Goal: Task Accomplishment & Management: Manage account settings

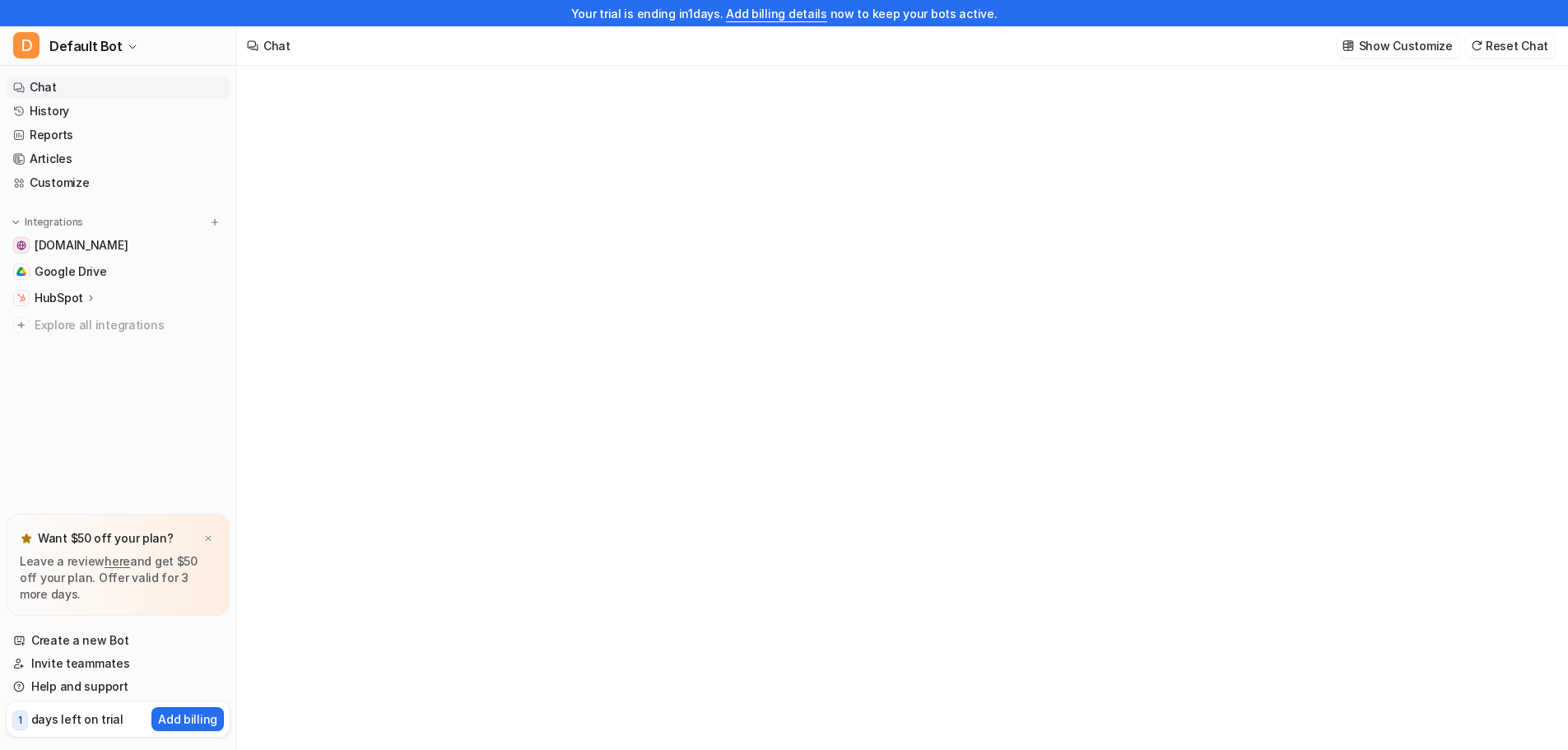
type textarea "**********"
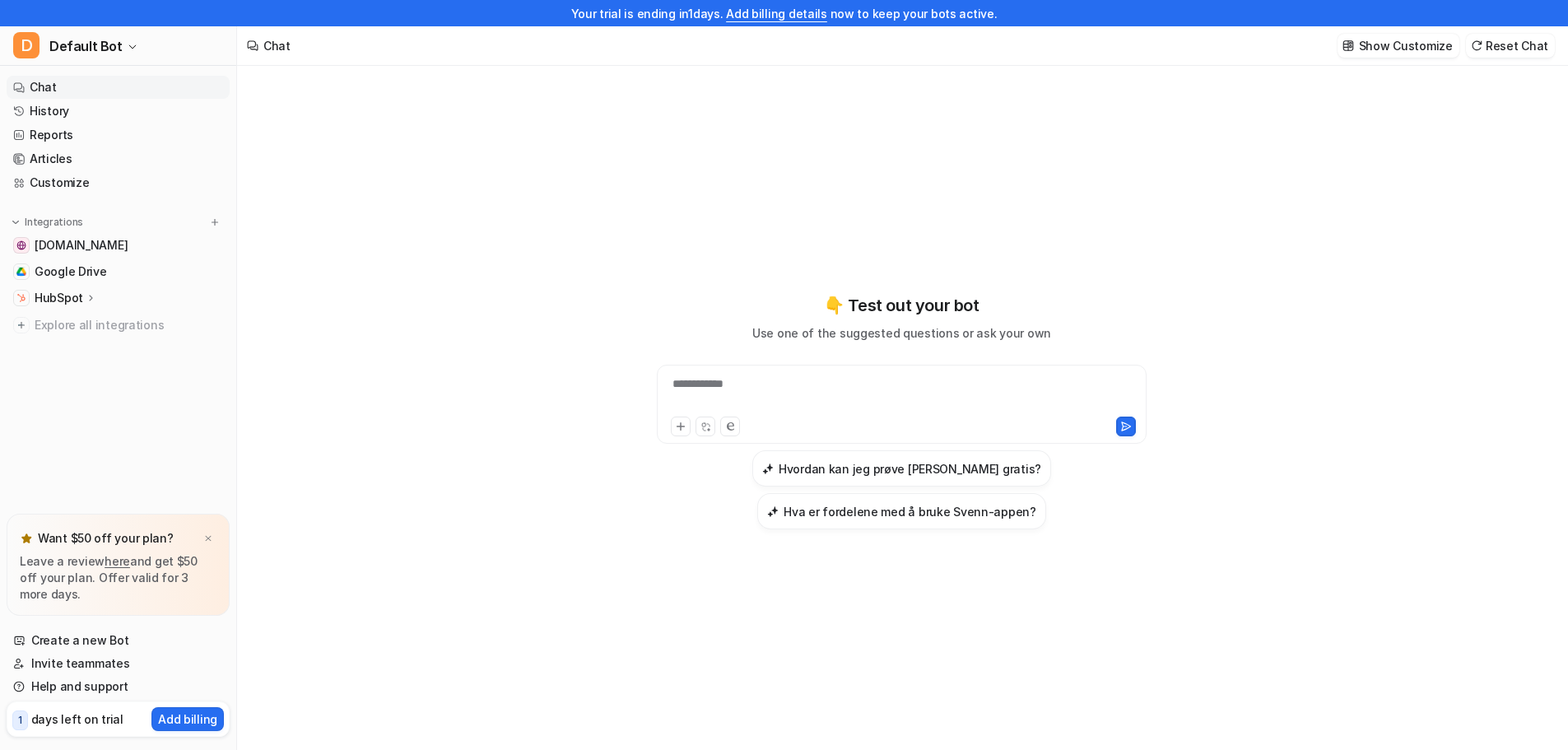
drag, startPoint x: 680, startPoint y: 210, endPoint x: 0, endPoint y: 323, distance: 689.3
click at [680, 210] on div "**********" at bounding box center [902, 412] width 606 height 525
click at [47, 277] on span "Google Drive" at bounding box center [71, 271] width 72 height 16
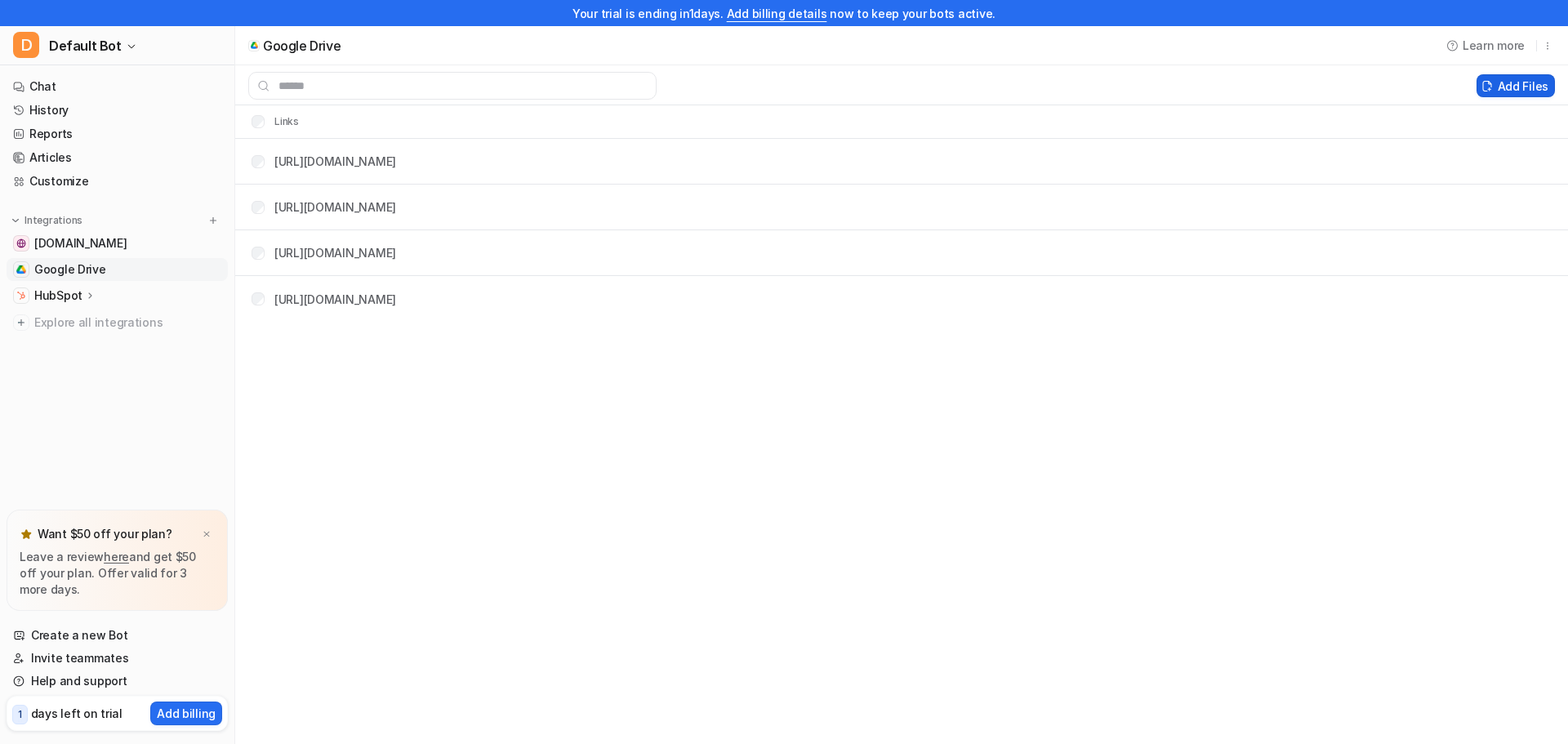
click at [1498, 86] on button "Add Files" at bounding box center [1516, 85] width 79 height 23
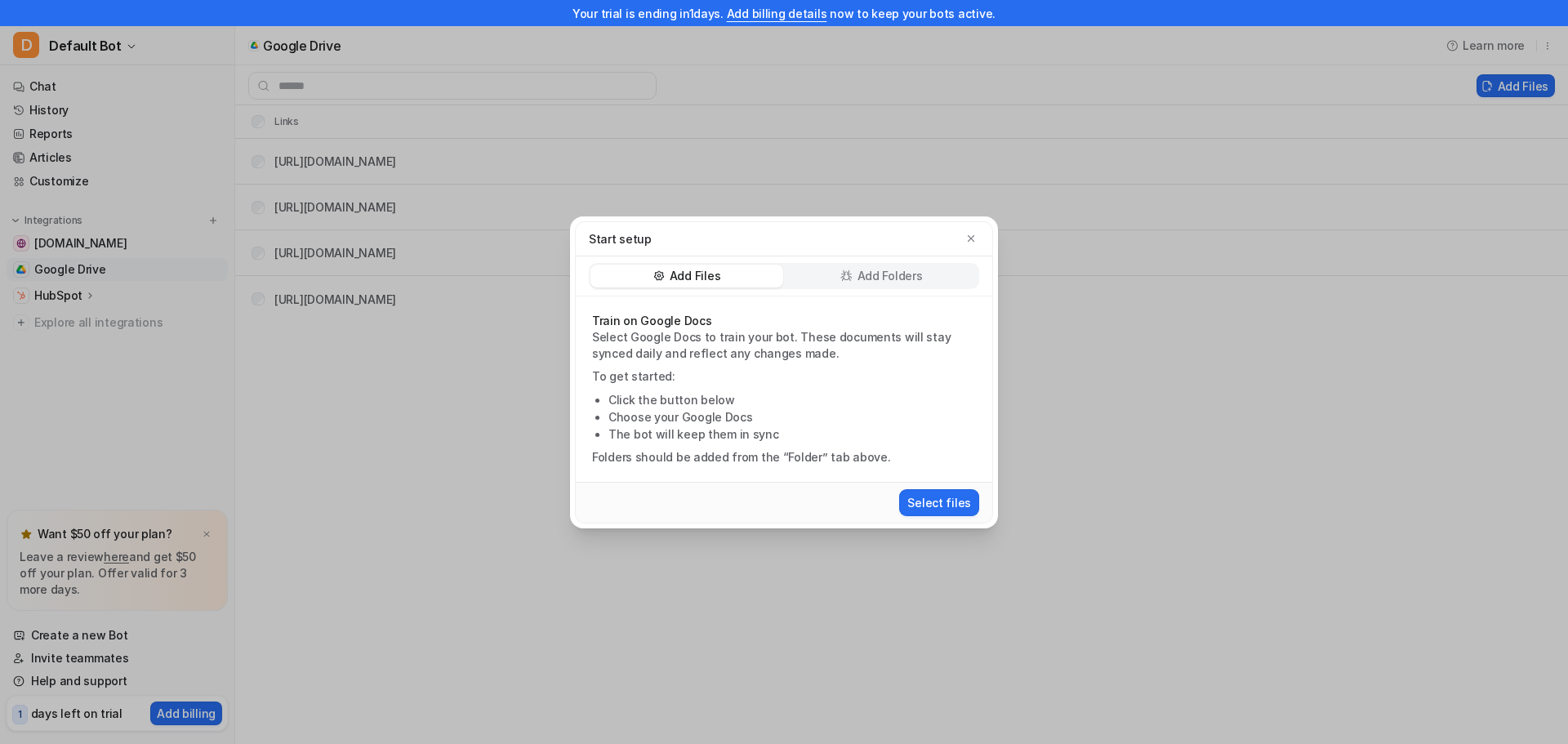
click at [915, 268] on p "Add Folders" at bounding box center [890, 276] width 65 height 16
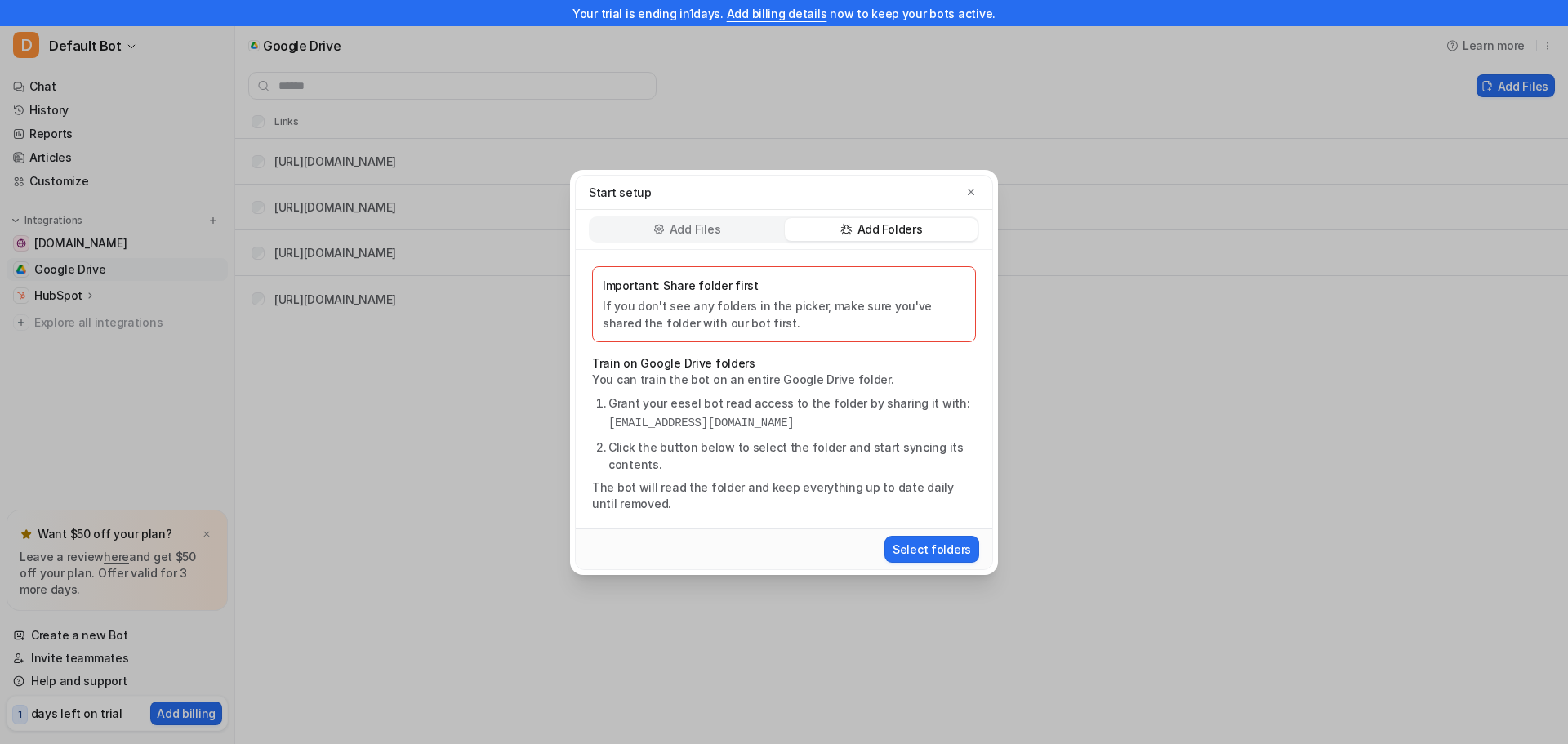
click at [672, 232] on p "Add Files" at bounding box center [695, 229] width 51 height 16
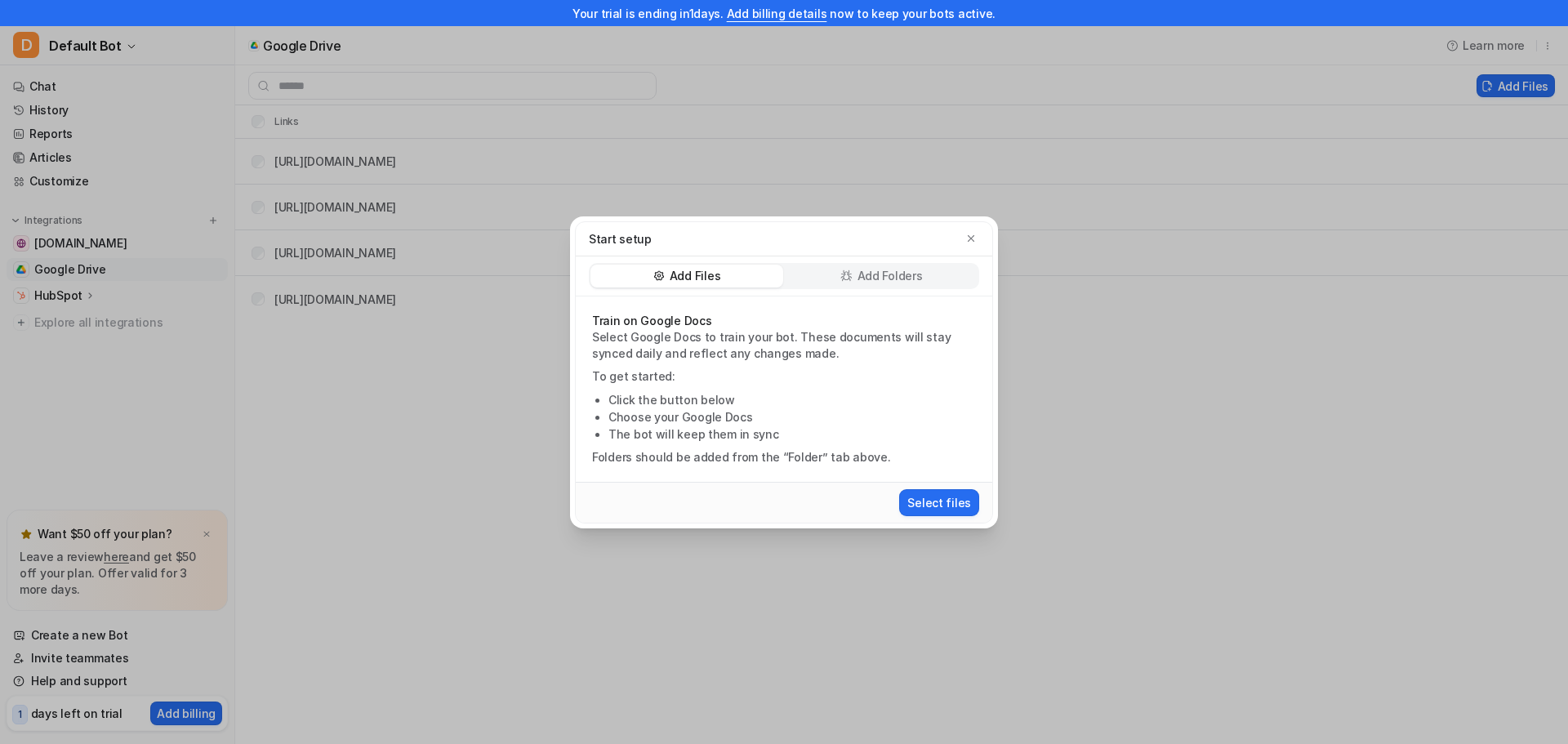
click at [880, 281] on p "Add Folders" at bounding box center [890, 276] width 65 height 16
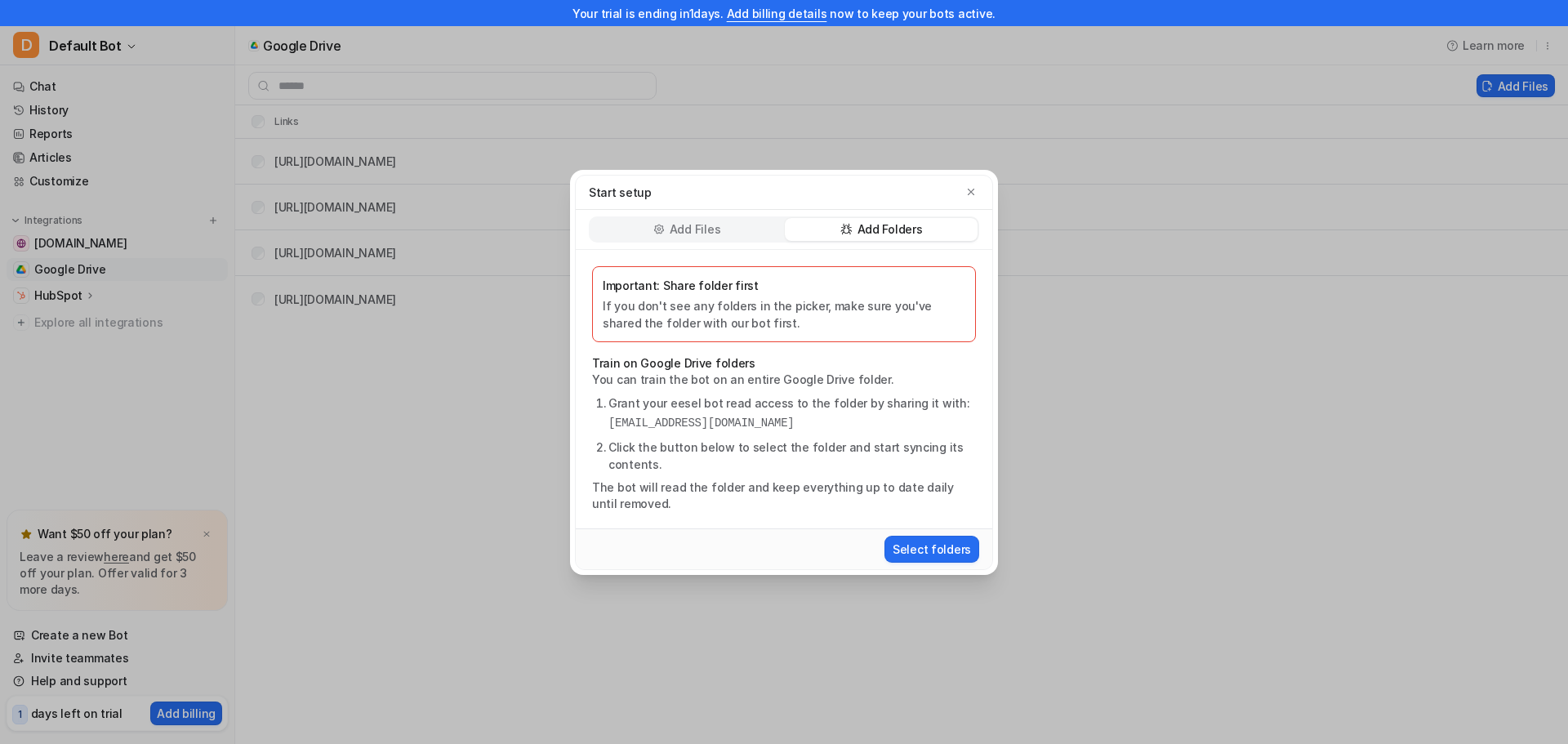
click at [639, 227] on div "Add Files" at bounding box center [687, 229] width 193 height 23
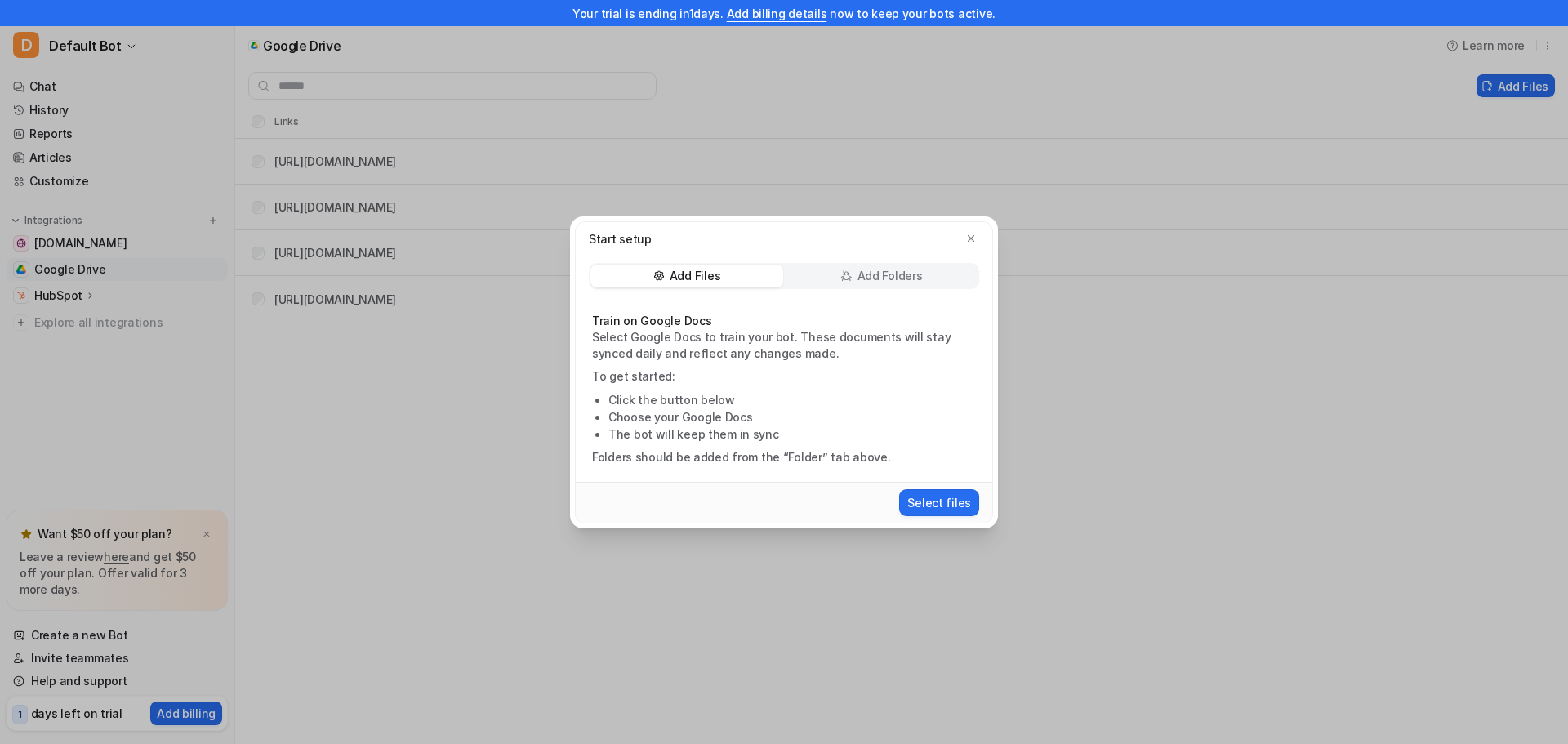
click at [1162, 250] on div "Start setup Add Files Add Folders Train on Google Docs Select Google Docs to tr…" at bounding box center [784, 372] width 1568 height 744
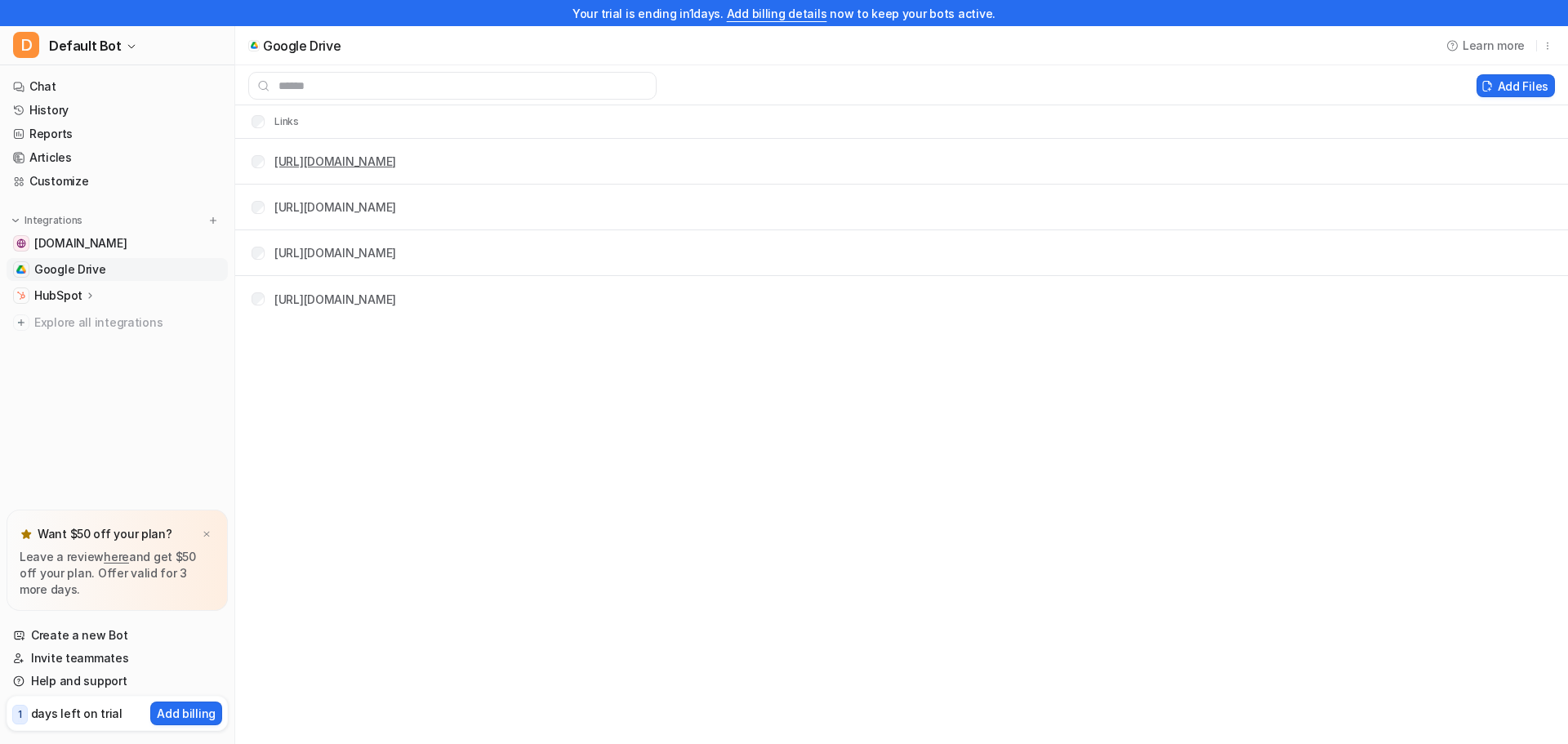
click at [379, 155] on link "[URL][DOMAIN_NAME]" at bounding box center [335, 161] width 122 height 14
click at [1493, 84] on icon at bounding box center [1487, 86] width 12 height 12
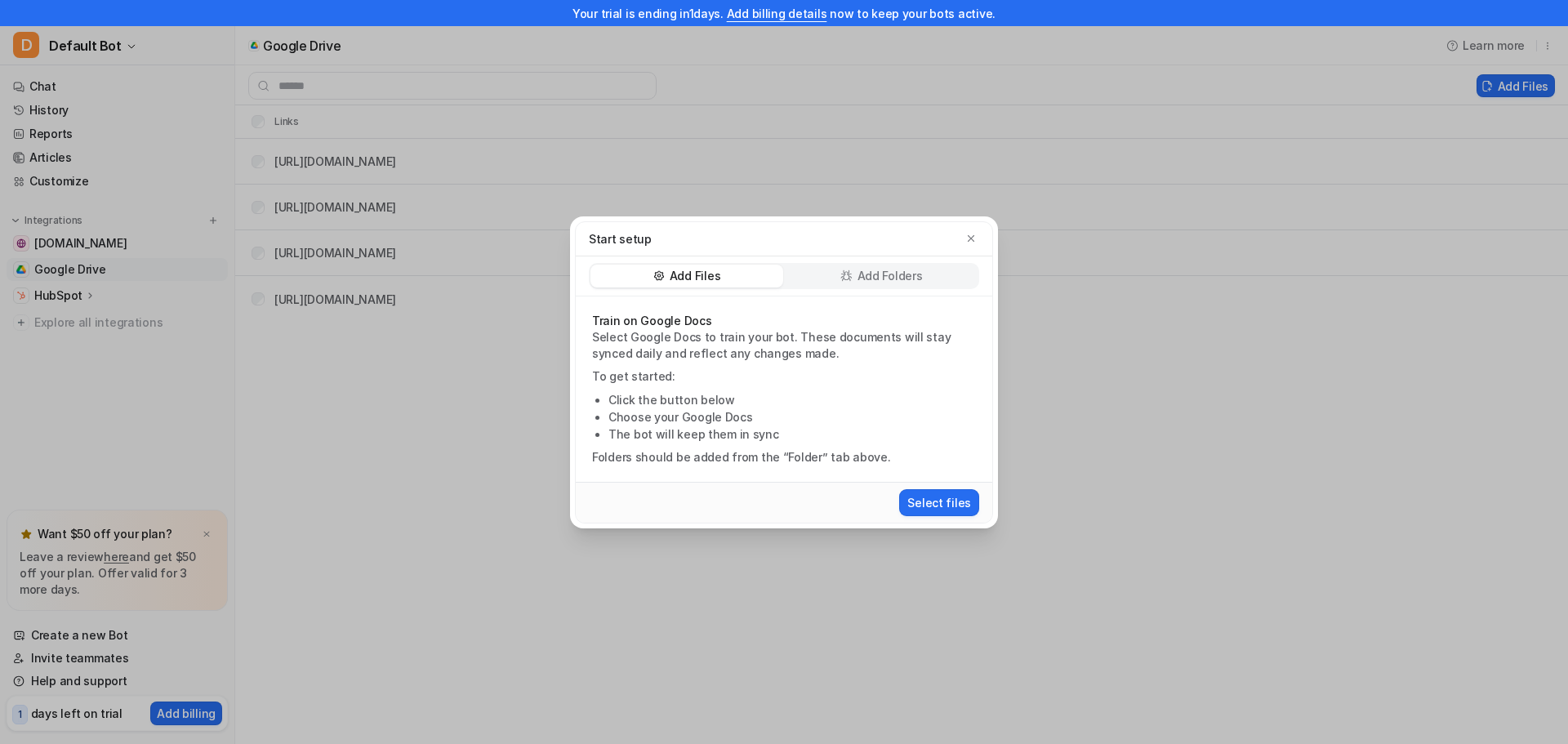
click at [874, 270] on p "Add Folders" at bounding box center [890, 276] width 65 height 16
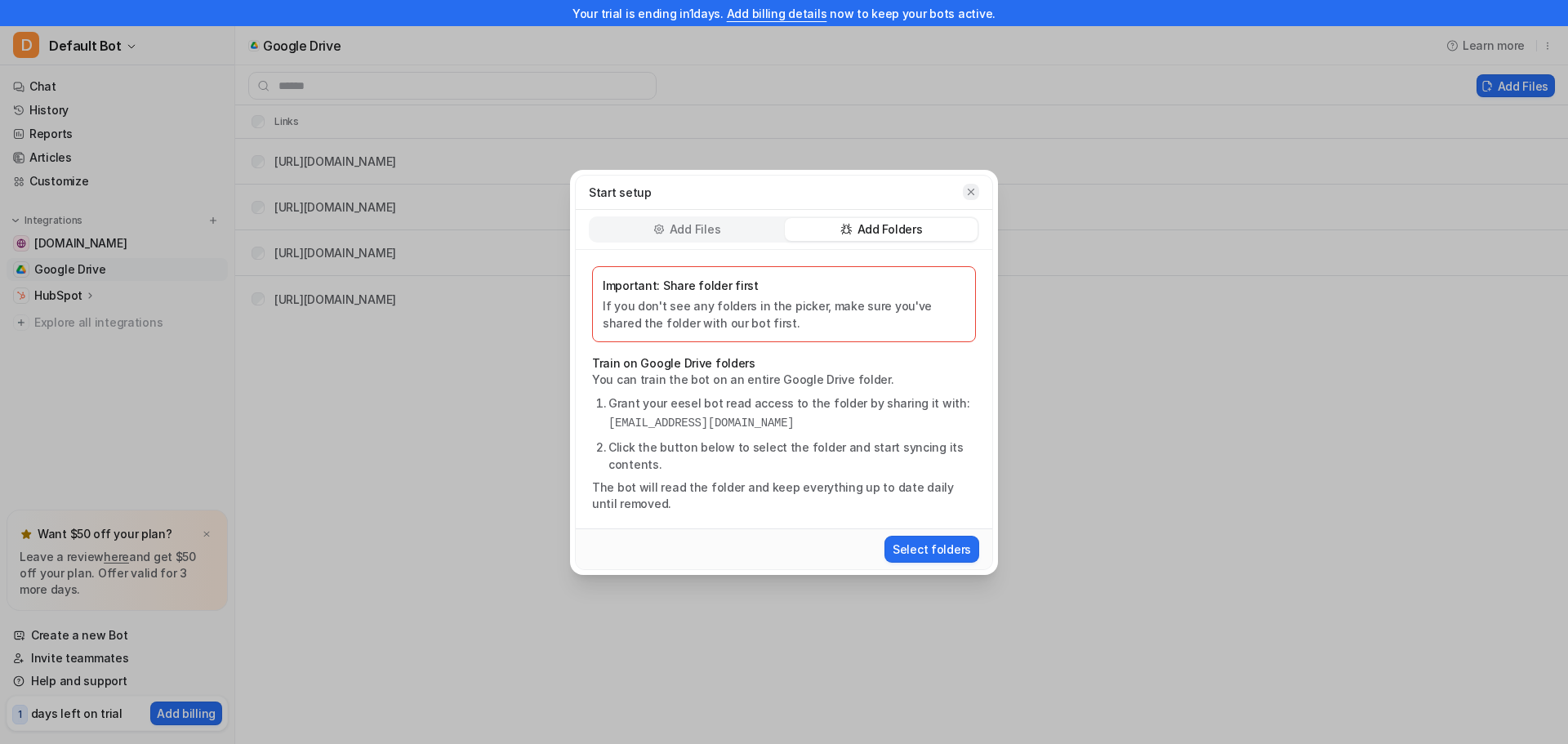
click at [975, 192] on icon "button" at bounding box center [971, 192] width 12 height 12
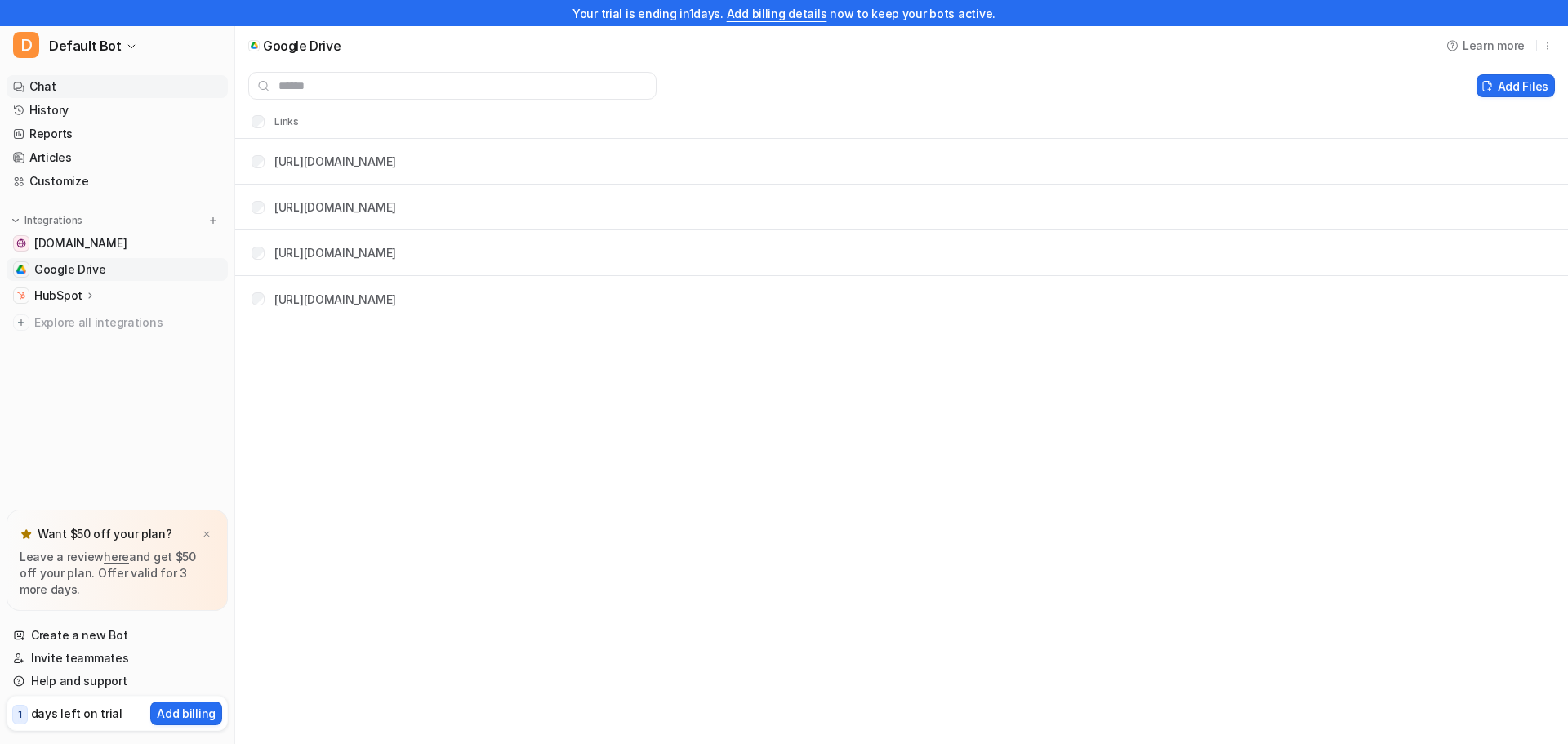
click at [58, 86] on link "Chat" at bounding box center [118, 86] width 222 height 23
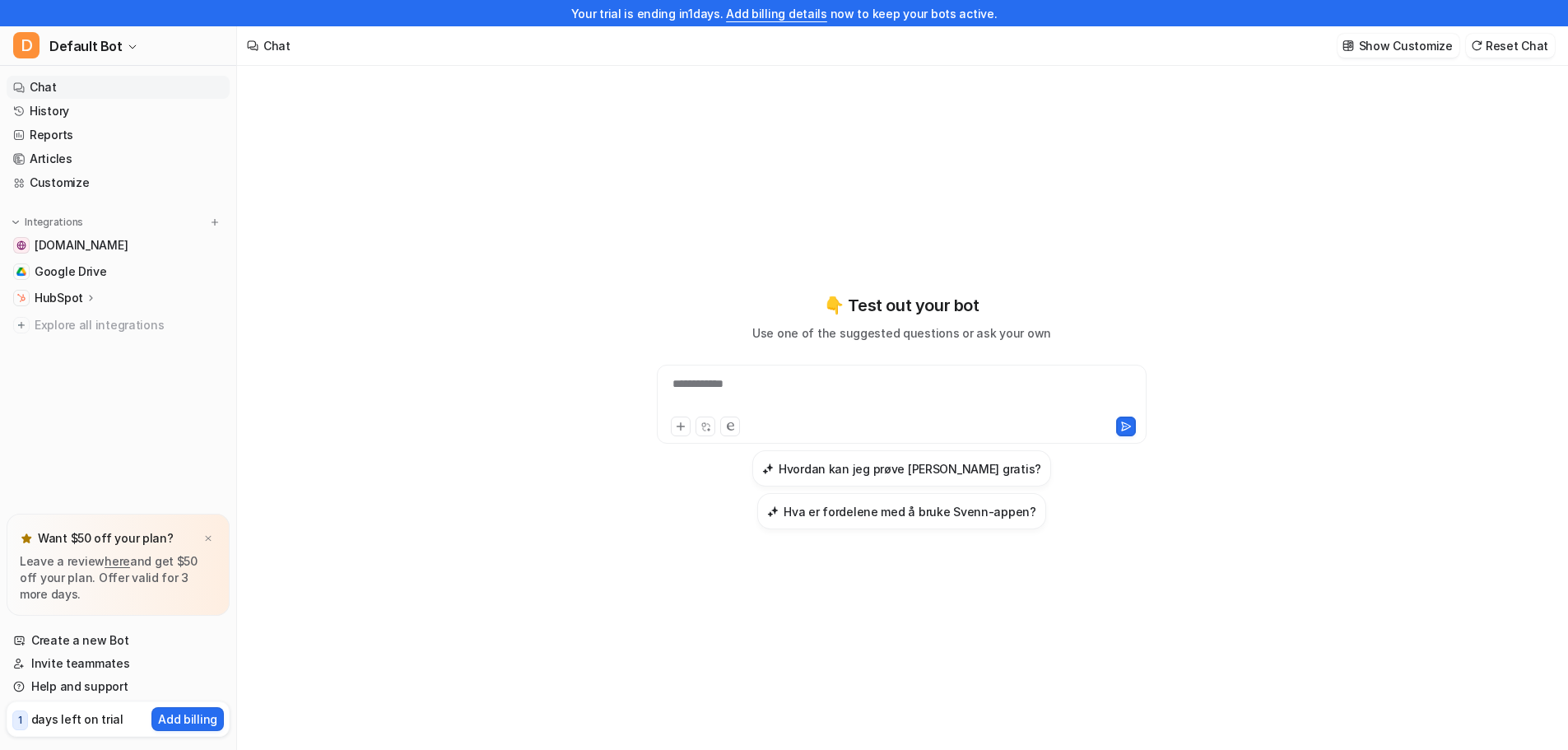
click at [852, 377] on div "**********" at bounding box center [901, 394] width 482 height 38
click at [58, 107] on link "History" at bounding box center [119, 111] width 223 height 23
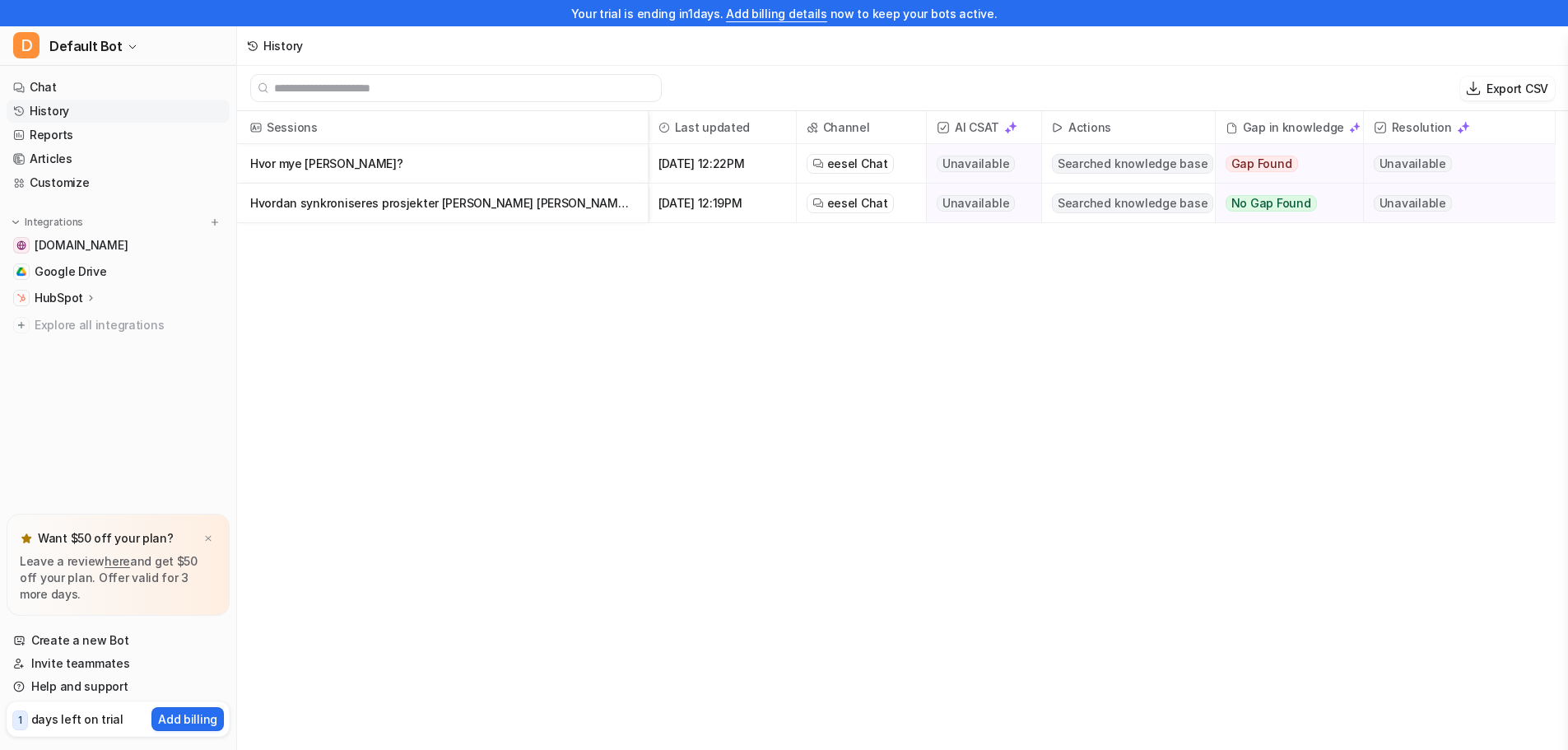
click at [342, 208] on p "Hvordan synkroniseres prosjekter [PERSON_NAME] [PERSON_NAME] og Tripletex?" at bounding box center [443, 203] width 385 height 39
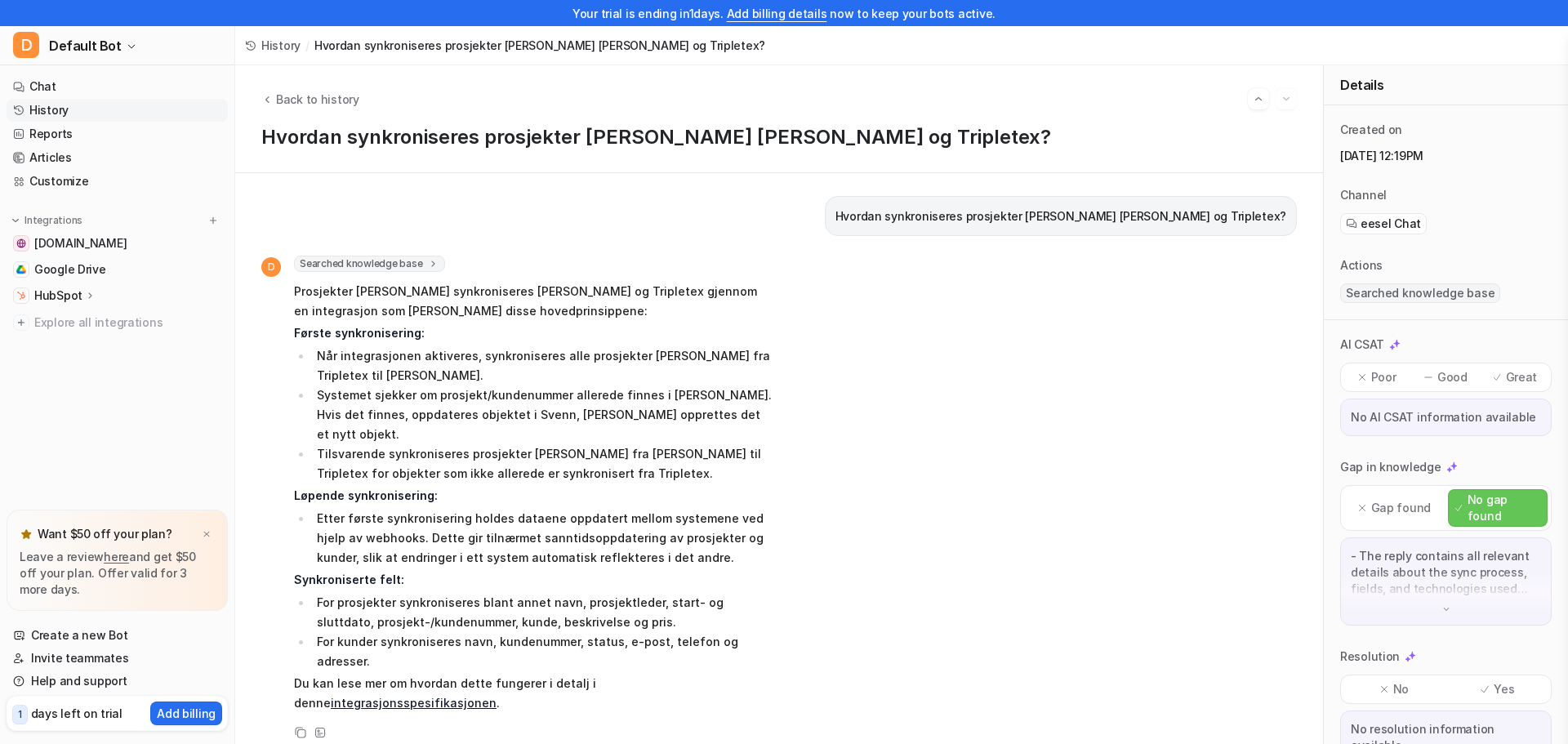
click at [60, 295] on p "HubSpot" at bounding box center [58, 295] width 48 height 16
click at [69, 315] on p "Overview" at bounding box center [73, 319] width 52 height 16
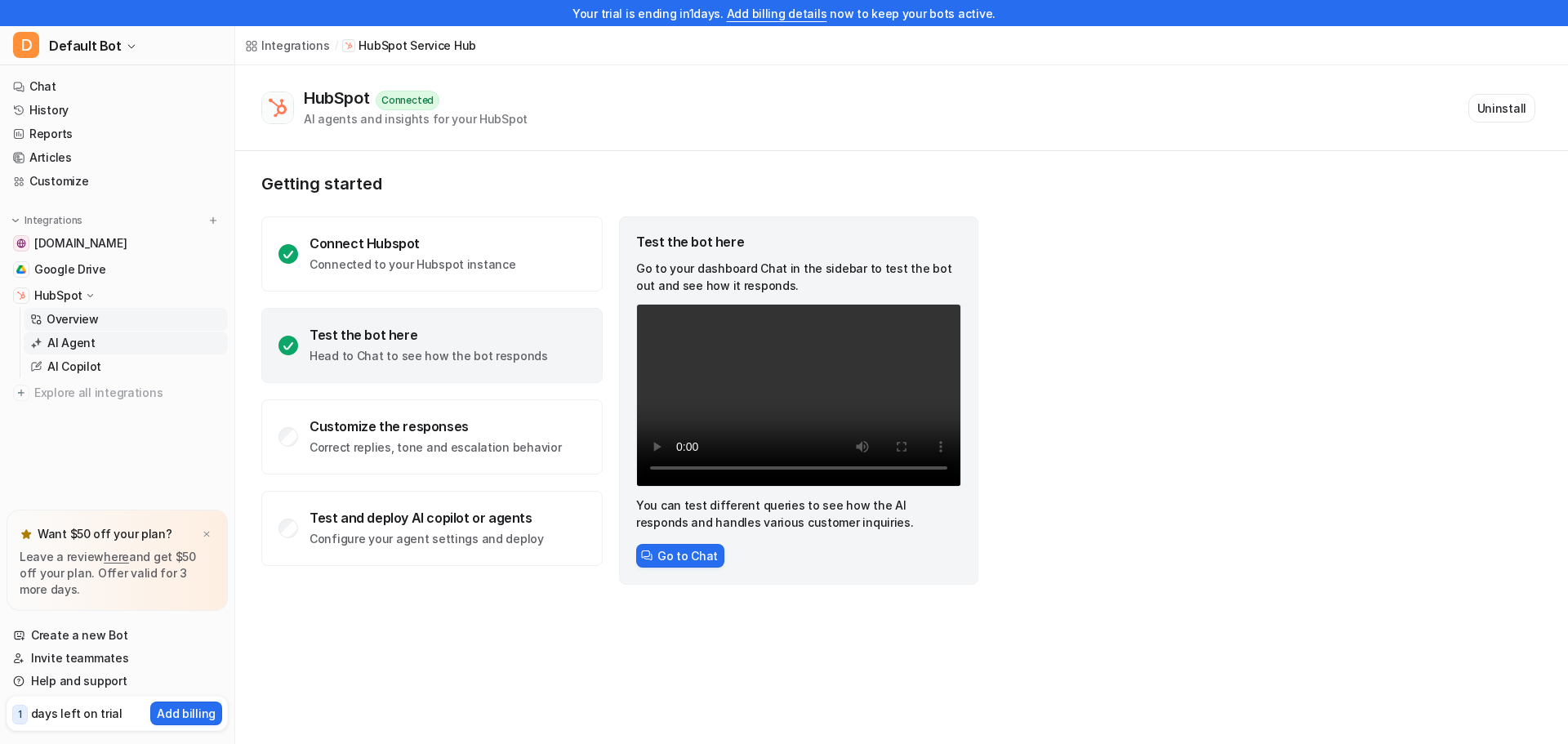
click at [58, 339] on p "AI Agent" at bounding box center [71, 342] width 48 height 16
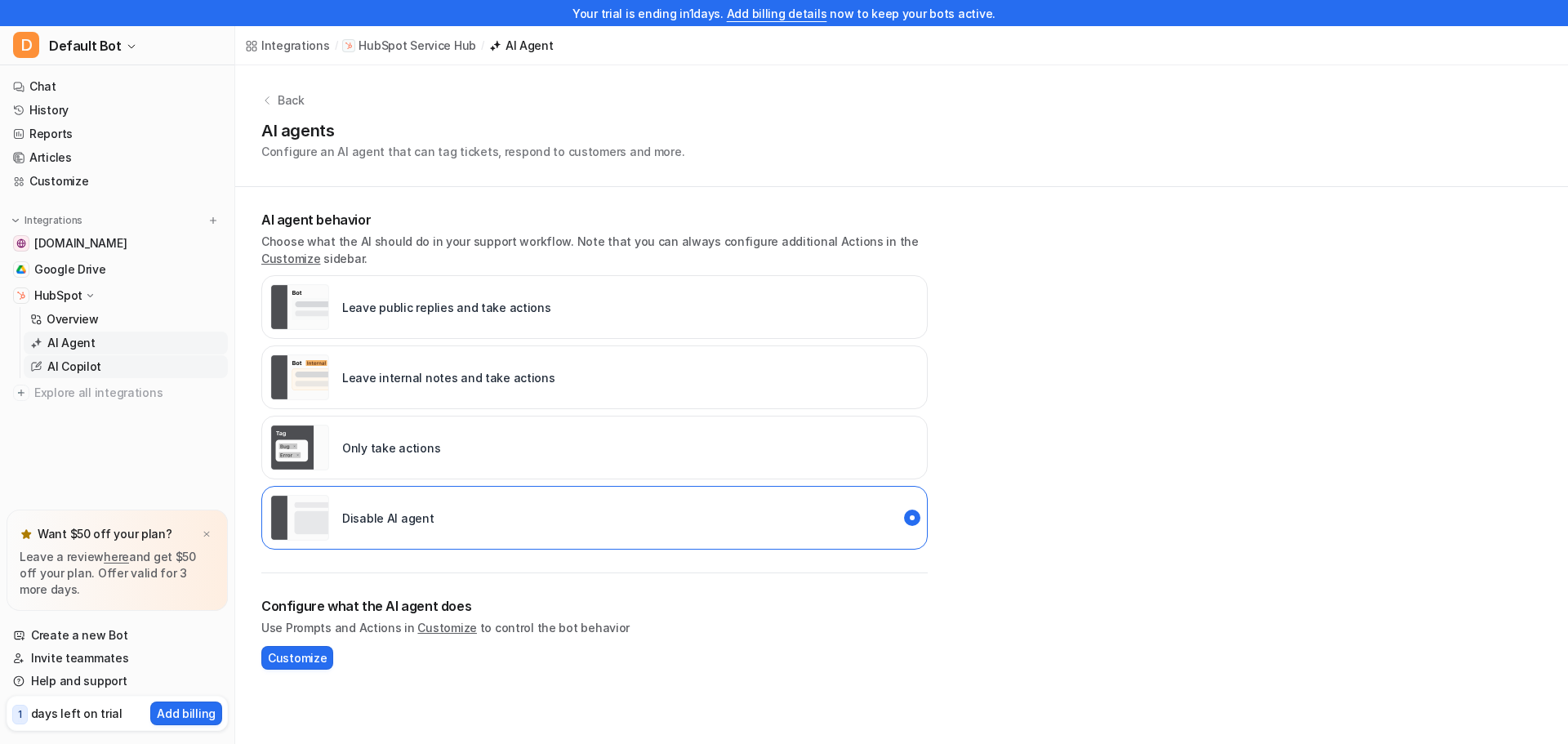
click at [74, 368] on p "AI Copilot" at bounding box center [74, 366] width 54 height 16
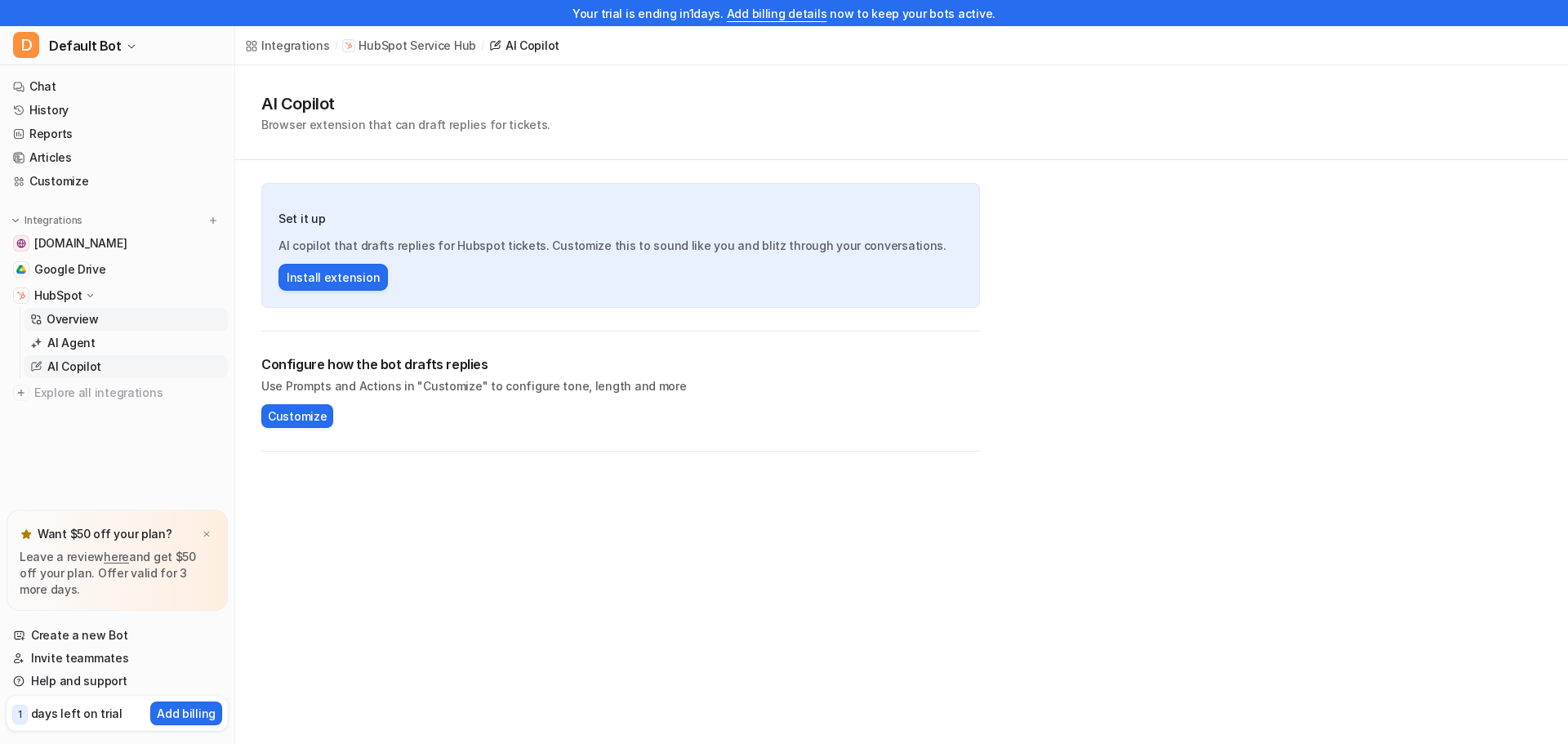
click at [69, 320] on p "Overview" at bounding box center [73, 319] width 52 height 16
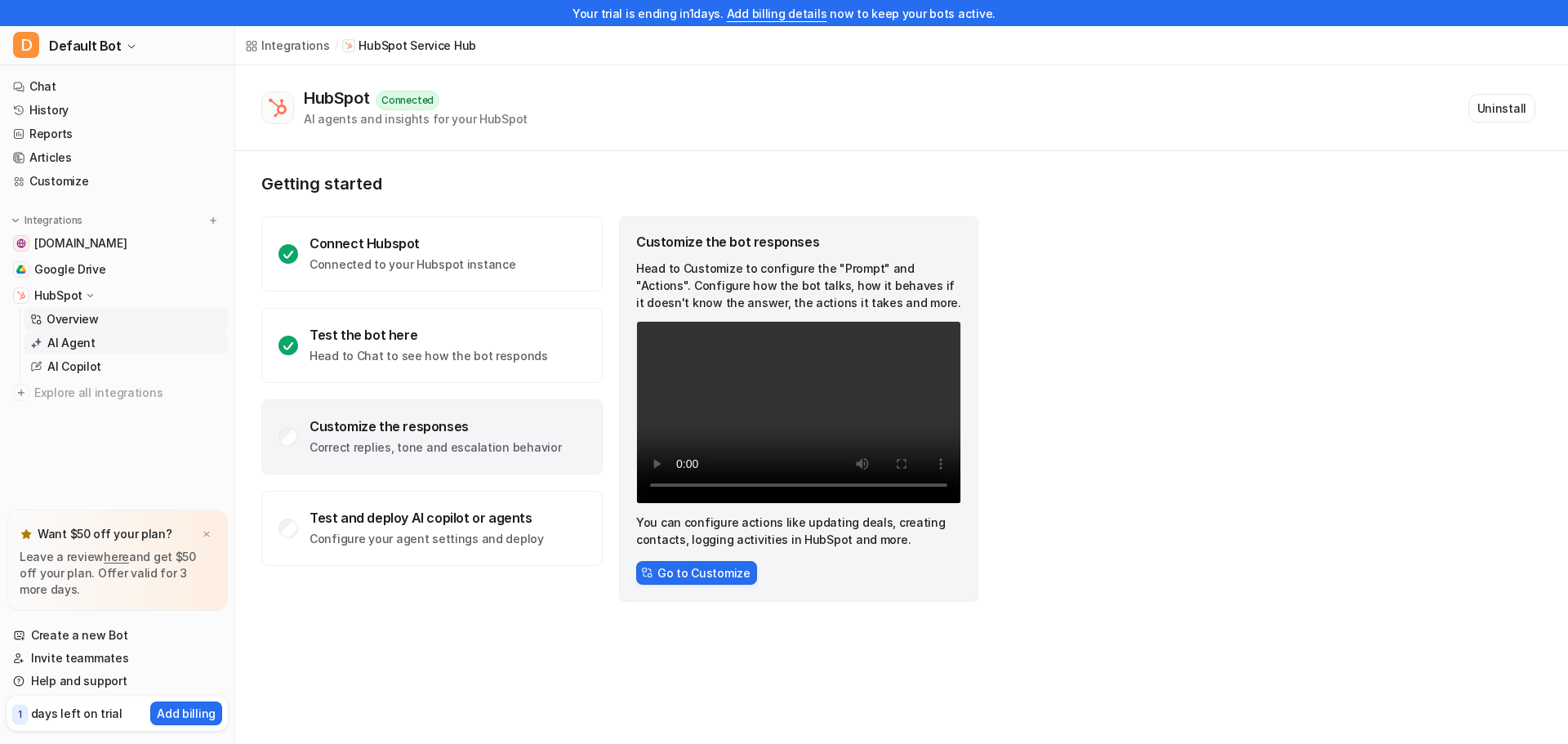
click at [78, 344] on p "AI Agent" at bounding box center [71, 342] width 48 height 16
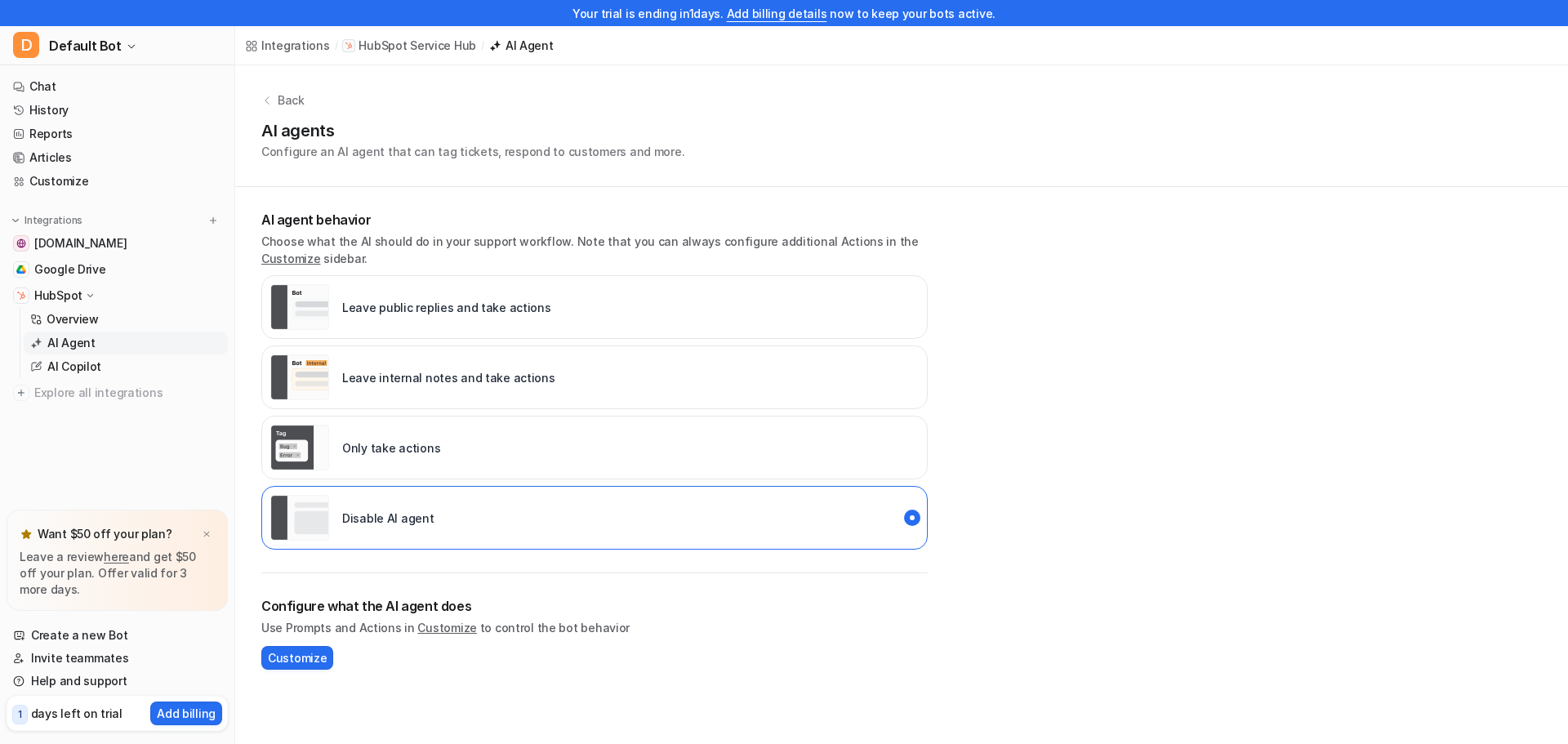
click at [59, 291] on p "HubSpot" at bounding box center [58, 295] width 48 height 16
click at [64, 294] on p "HubSpot" at bounding box center [58, 295] width 48 height 16
click at [69, 364] on p "AI Copilot" at bounding box center [74, 366] width 54 height 16
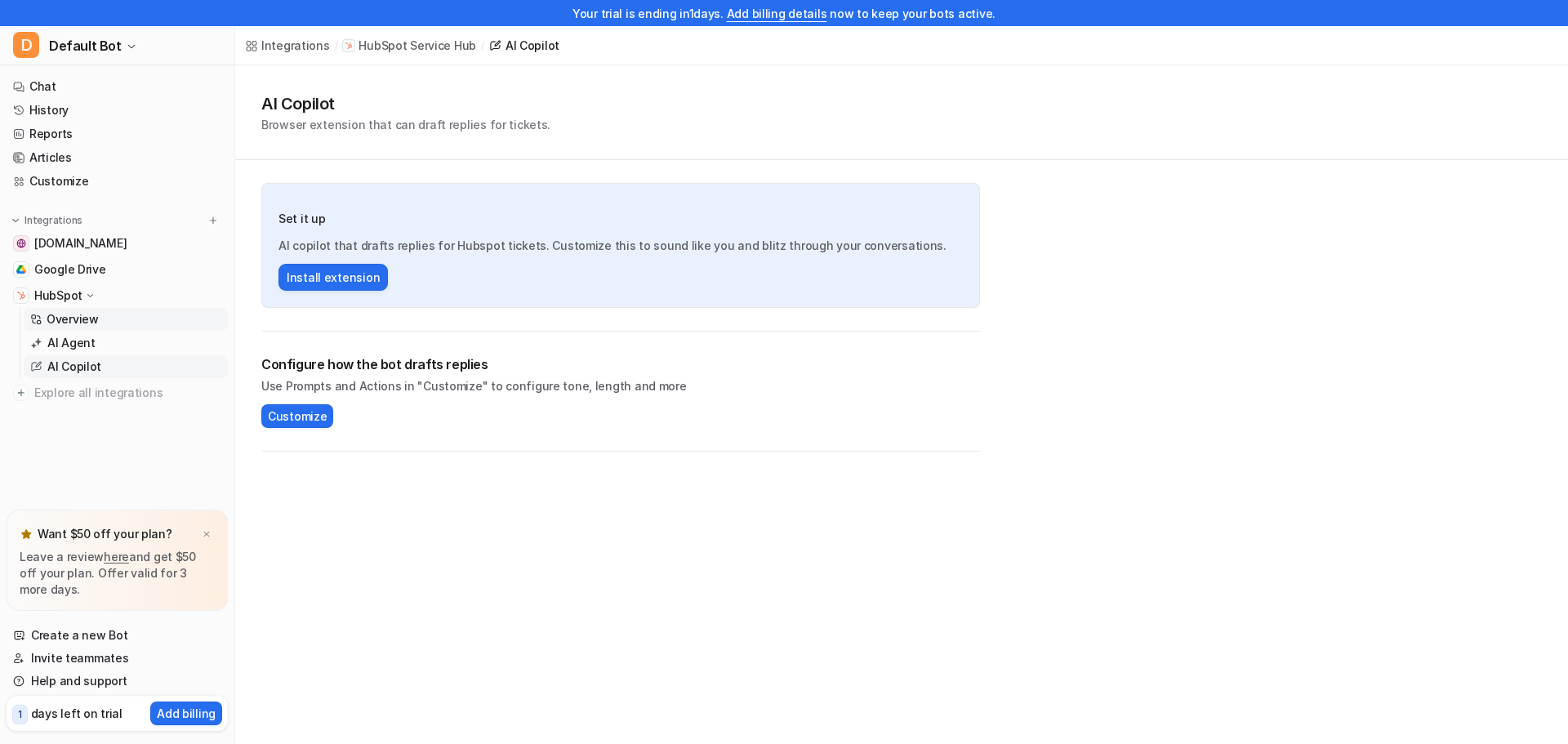
click at [93, 321] on p "Overview" at bounding box center [73, 319] width 52 height 16
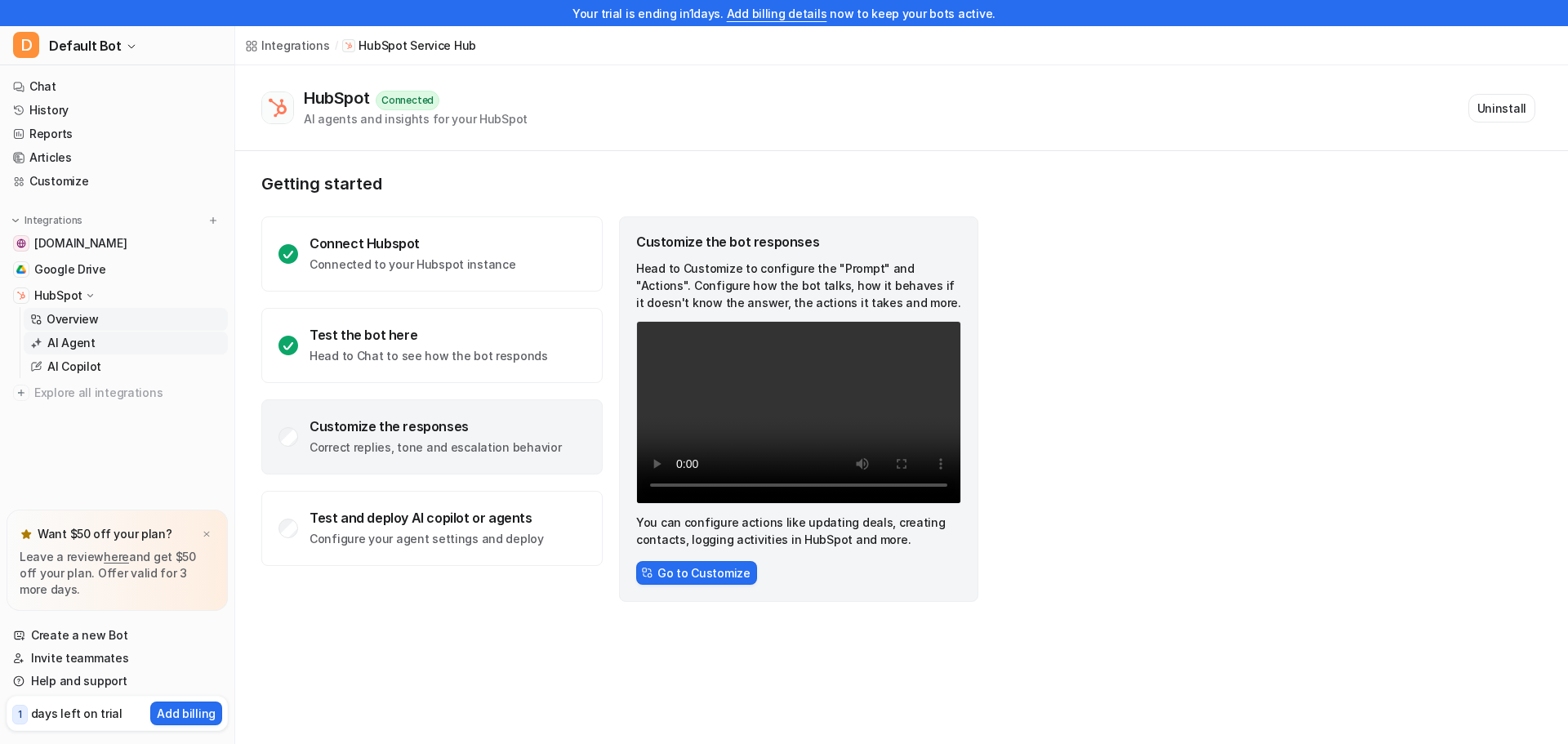
click at [91, 346] on p "AI Agent" at bounding box center [71, 342] width 48 height 16
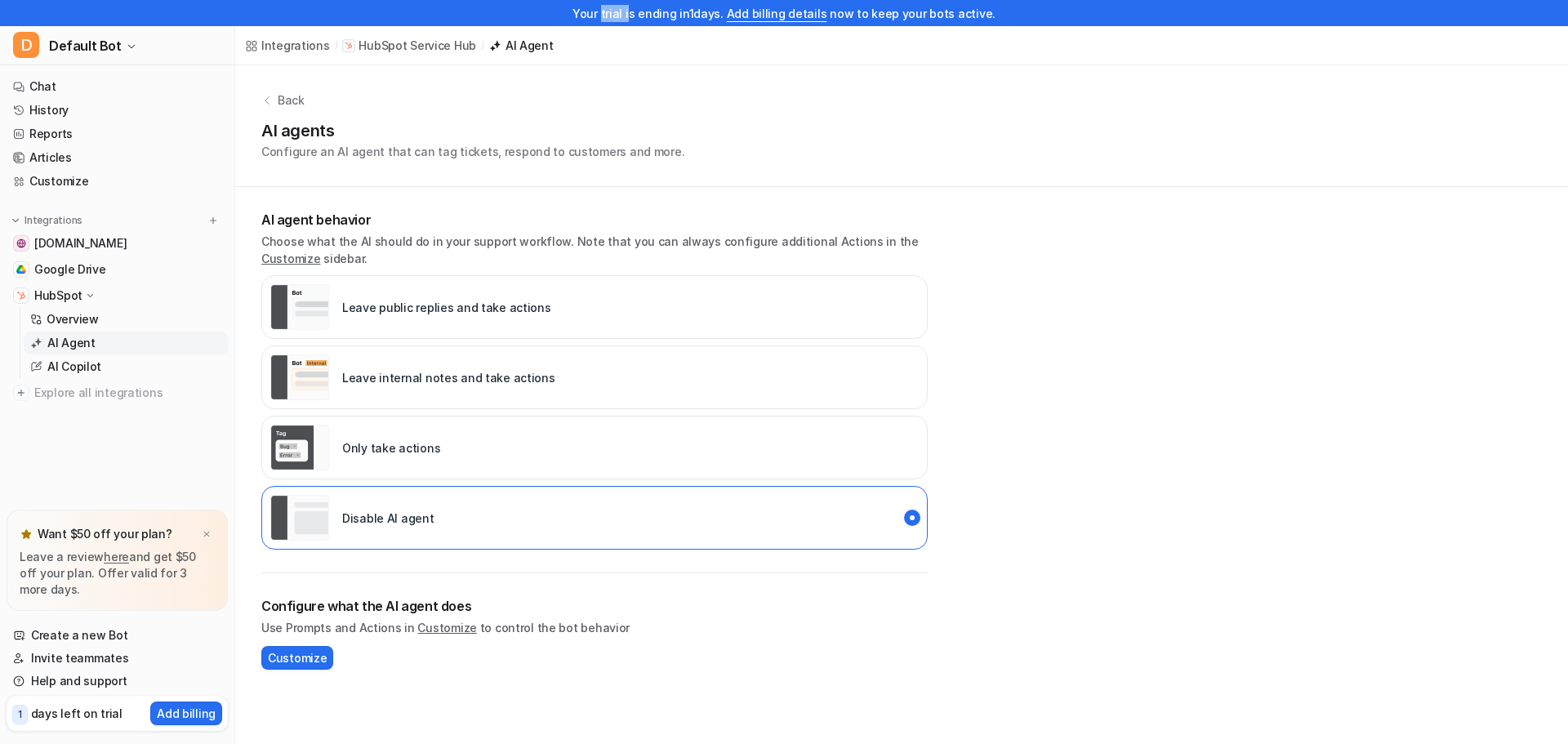
drag, startPoint x: 612, startPoint y: 16, endPoint x: 639, endPoint y: 11, distance: 27.5
click at [639, 11] on div "Your trial is ending [DATE]. Add billing details now to keep your bots active." at bounding box center [784, 13] width 1568 height 26
click at [81, 36] on span "Default Bot" at bounding box center [85, 46] width 73 height 23
click at [836, 174] on div "Your trial is ending [DATE]. Add billing details now to keep your bots active. …" at bounding box center [784, 372] width 1568 height 744
click at [74, 48] on span "Default Bot" at bounding box center [85, 46] width 73 height 23
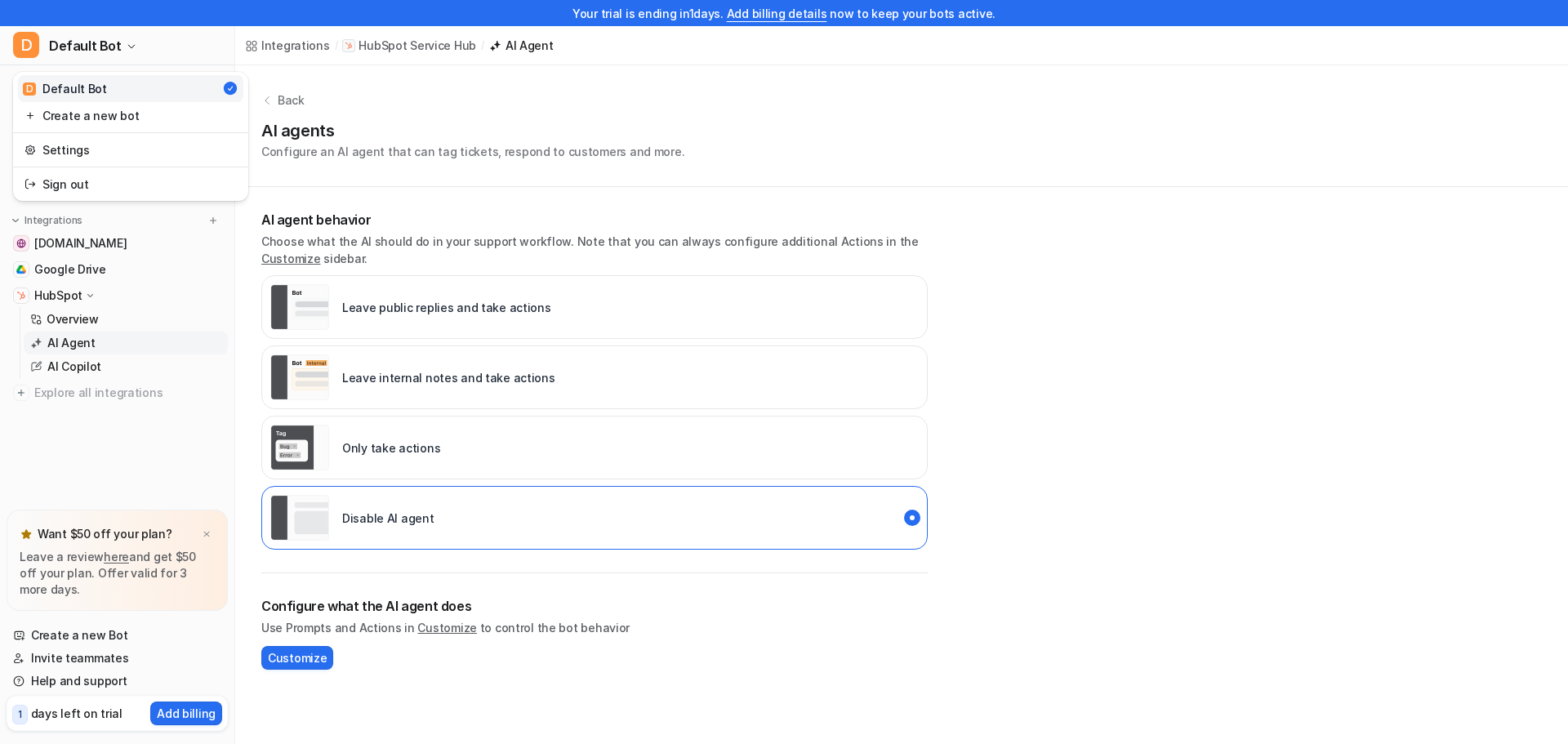
click at [736, 187] on div "Your trial is ending [DATE]. Add billing details now to keep your bots active. …" at bounding box center [784, 372] width 1568 height 744
click at [36, 178] on link "Customize" at bounding box center [118, 181] width 222 height 23
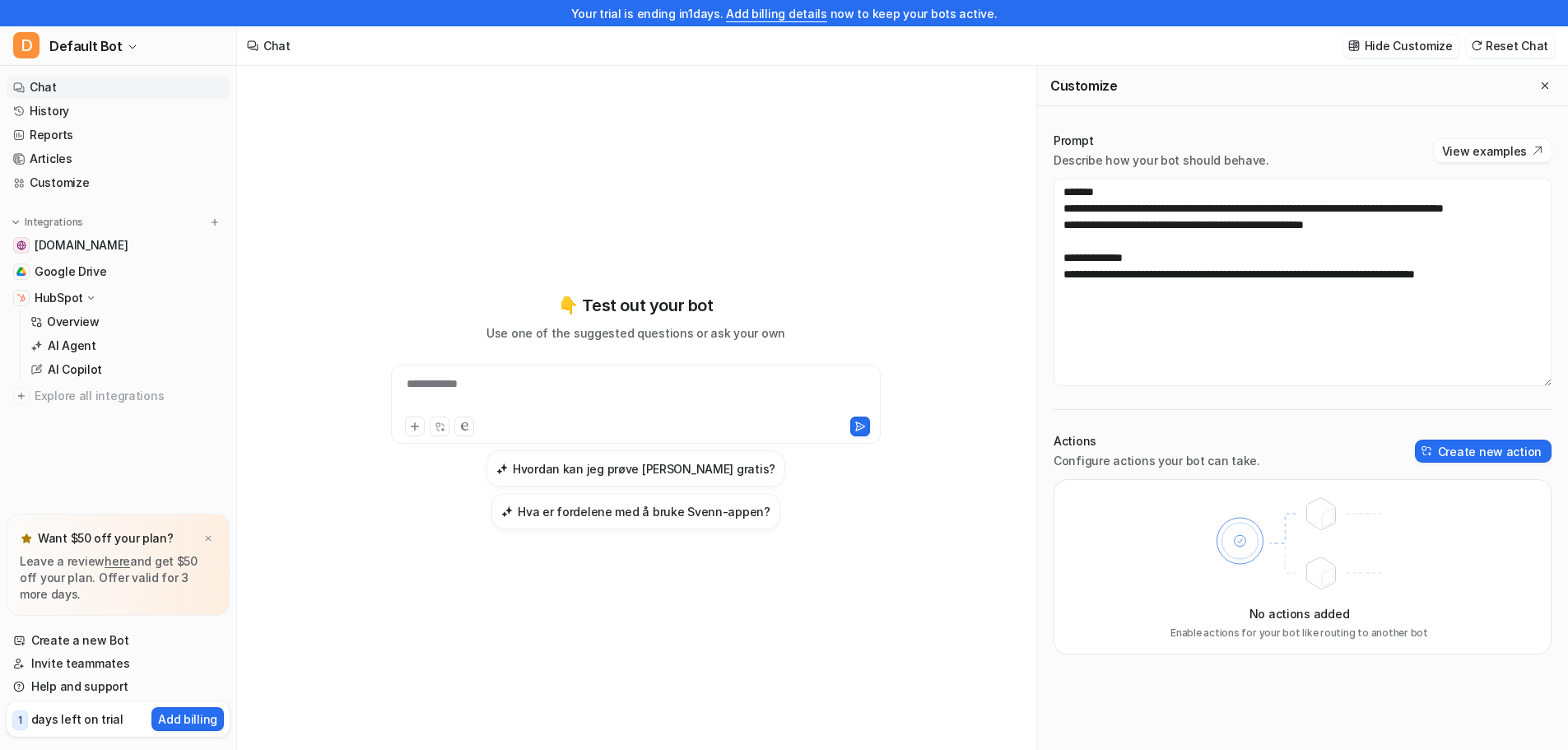
click at [61, 23] on div "Your trial is ending [DATE]. Add billing details now to keep your bots active." at bounding box center [784, 13] width 1568 height 26
click at [68, 32] on button "D Default Bot" at bounding box center [118, 46] width 236 height 39
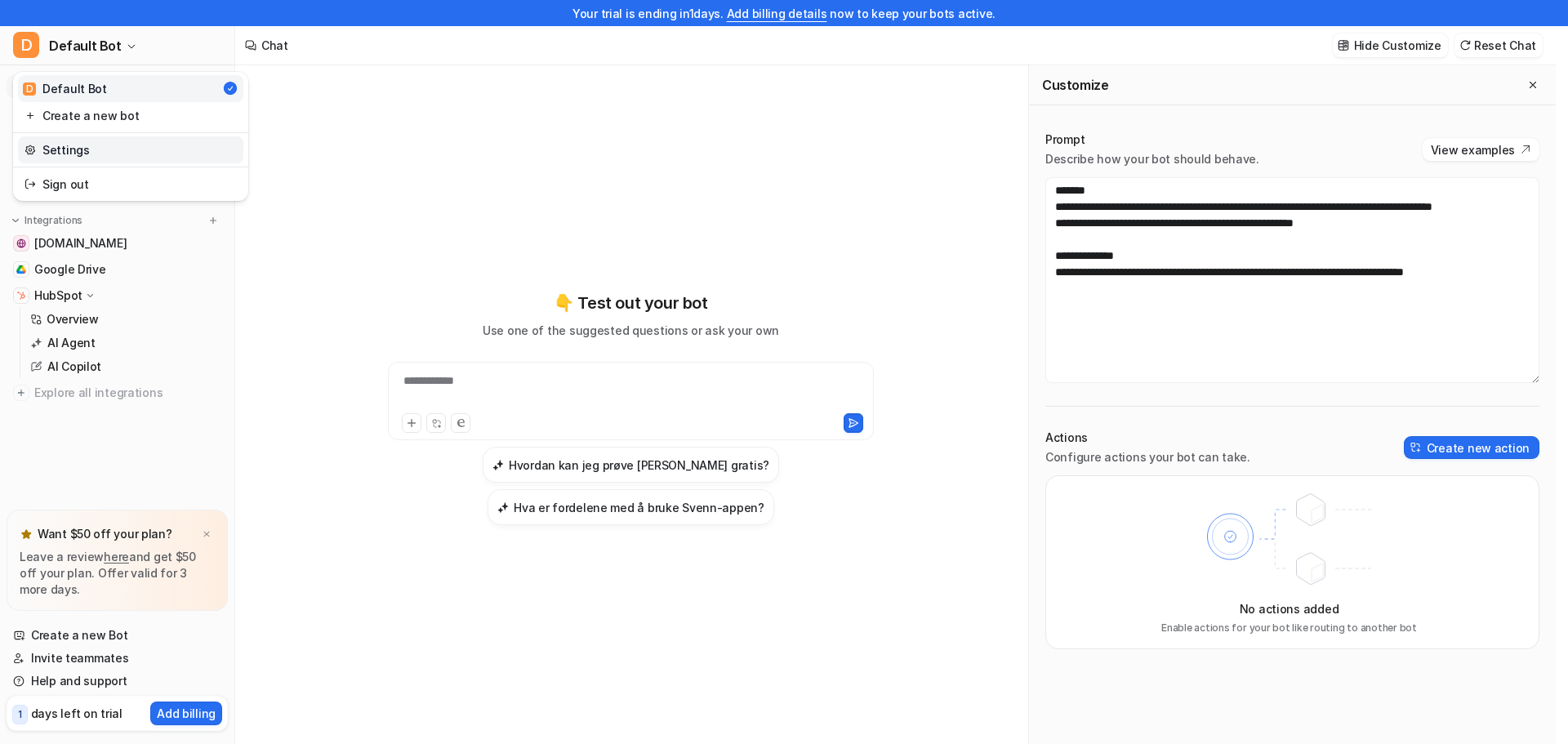
click at [49, 156] on link "Settings" at bounding box center [130, 150] width 225 height 27
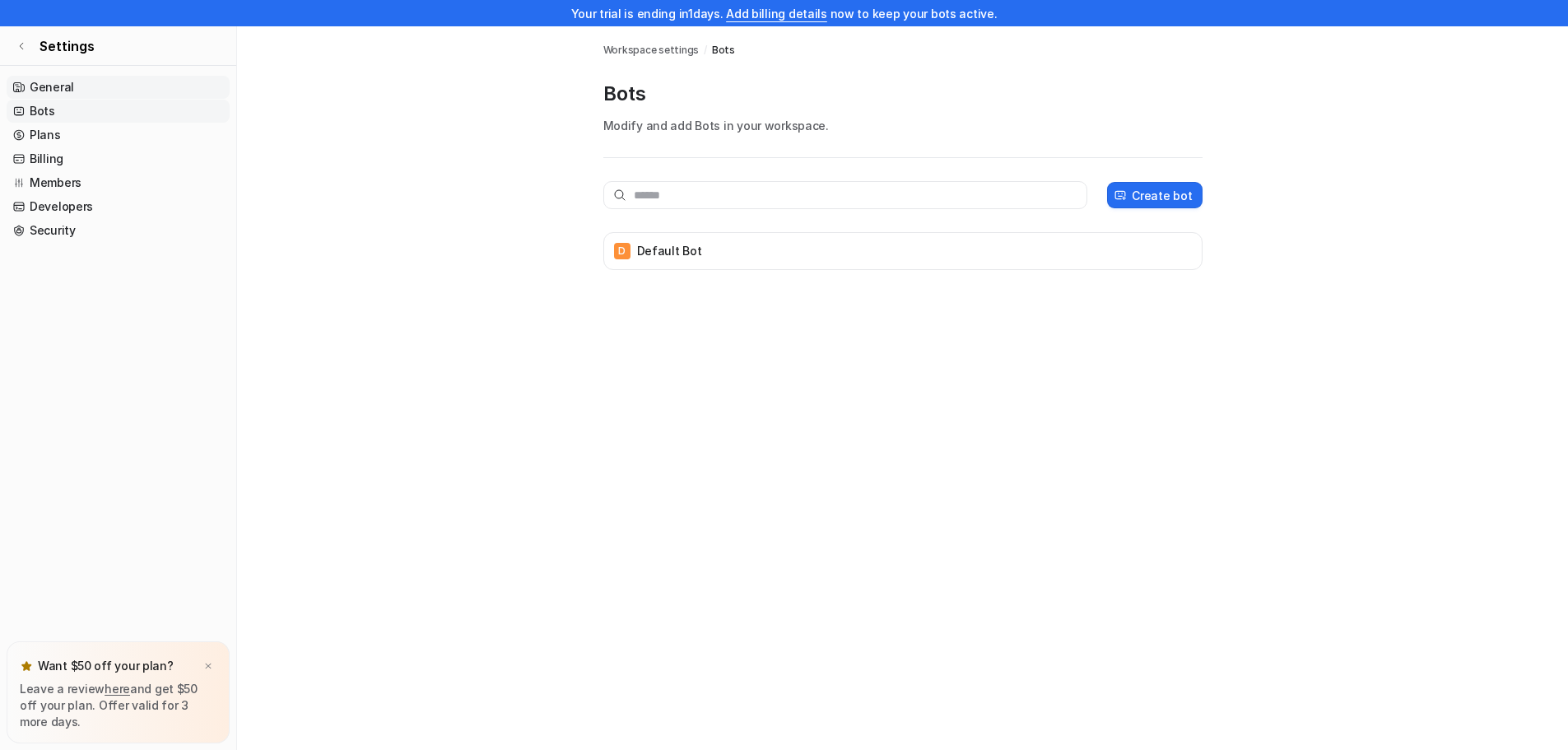
click at [46, 92] on link "General" at bounding box center [119, 87] width 223 height 23
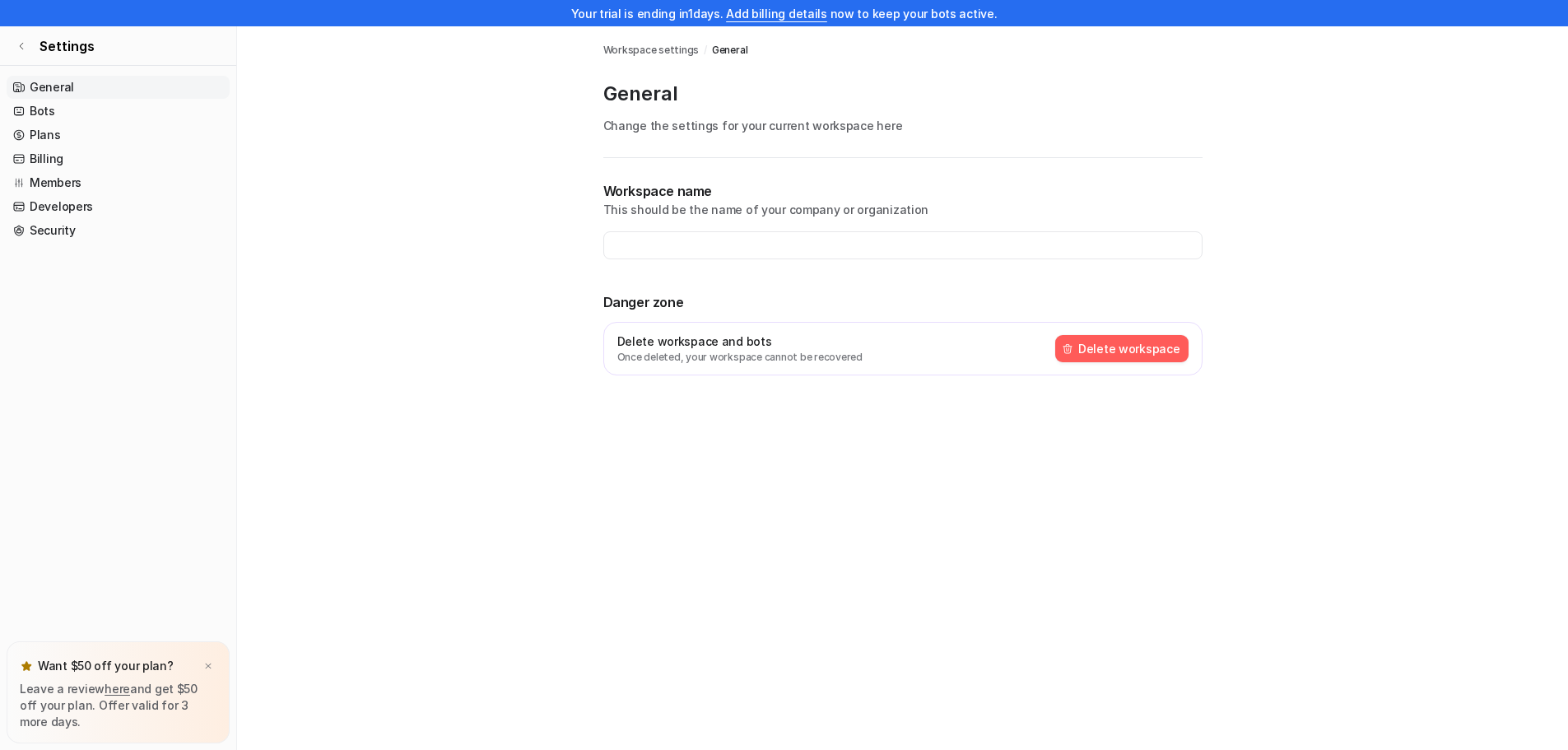
type input "**********"
click at [46, 107] on link "Bots" at bounding box center [119, 111] width 223 height 23
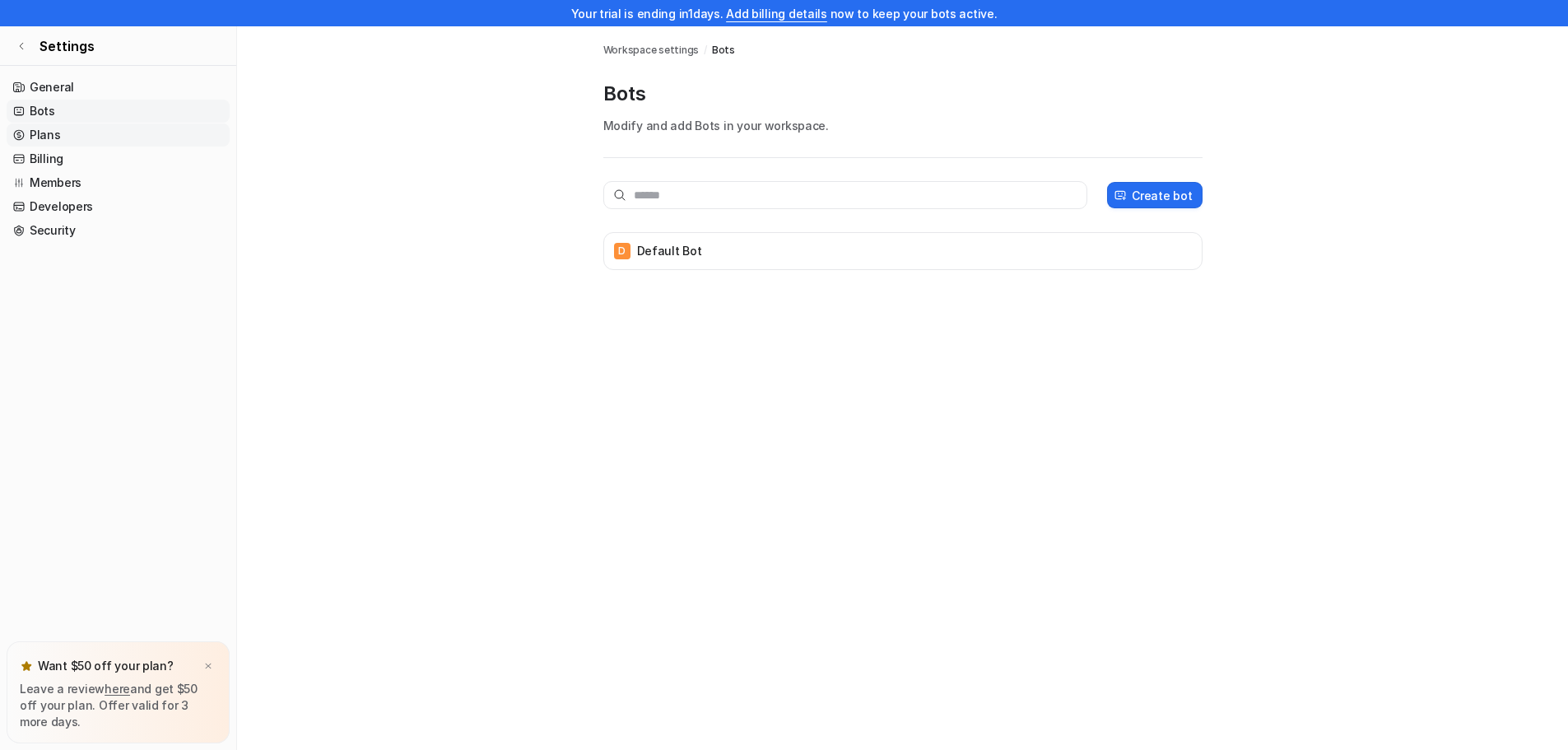
click at [42, 126] on link "Plans" at bounding box center [119, 135] width 223 height 23
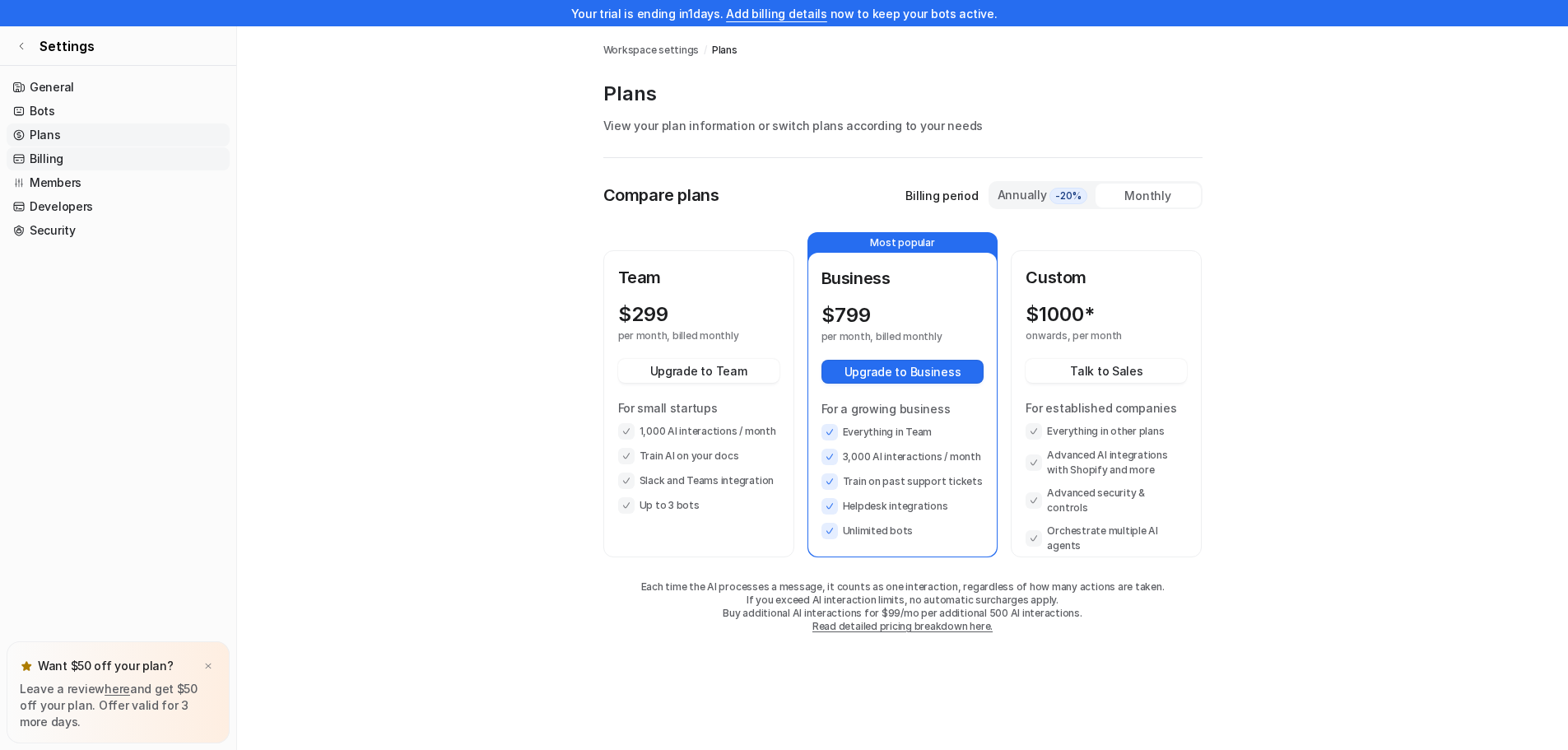
click at [38, 155] on link "Billing" at bounding box center [119, 159] width 223 height 23
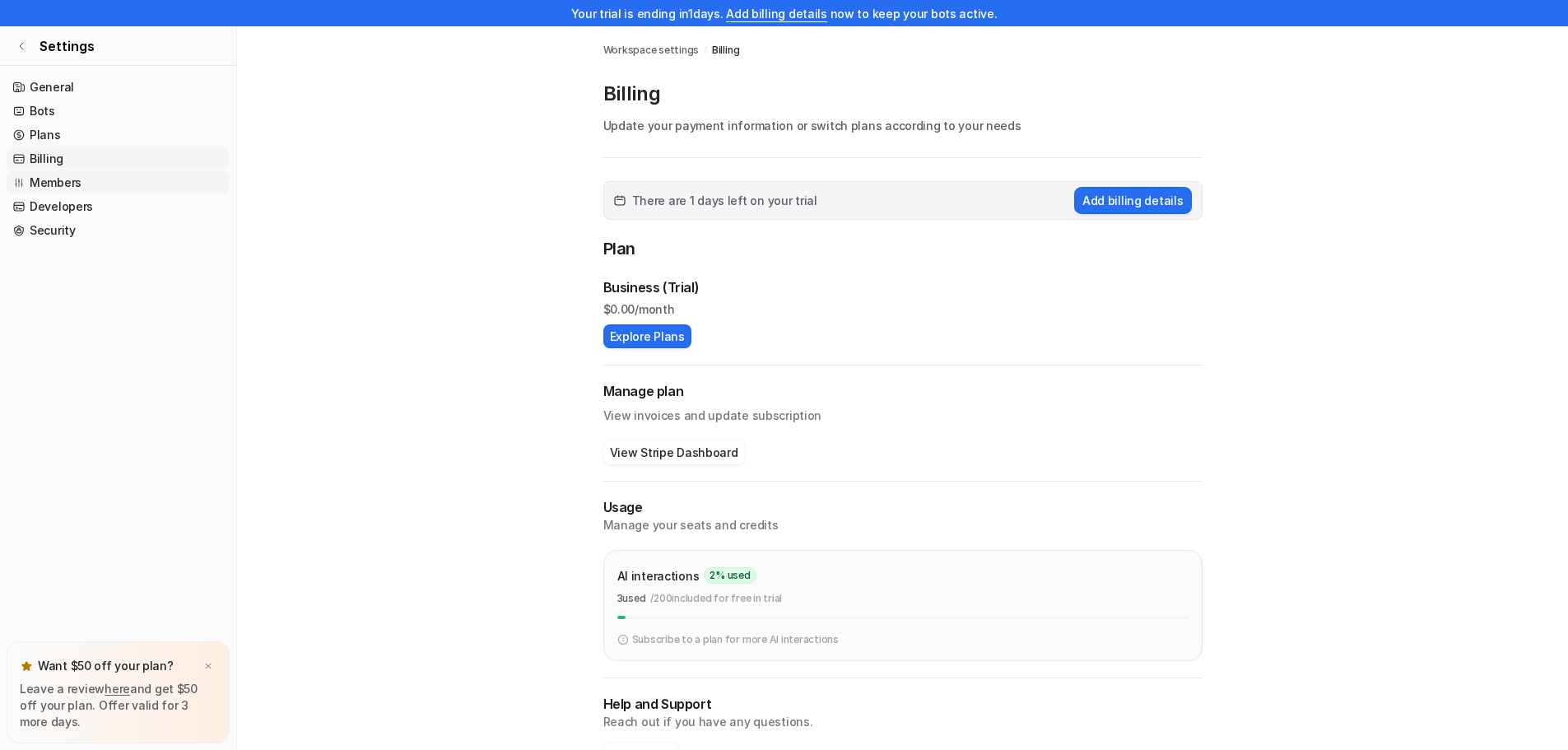
click at [38, 182] on link "Members" at bounding box center [119, 182] width 223 height 23
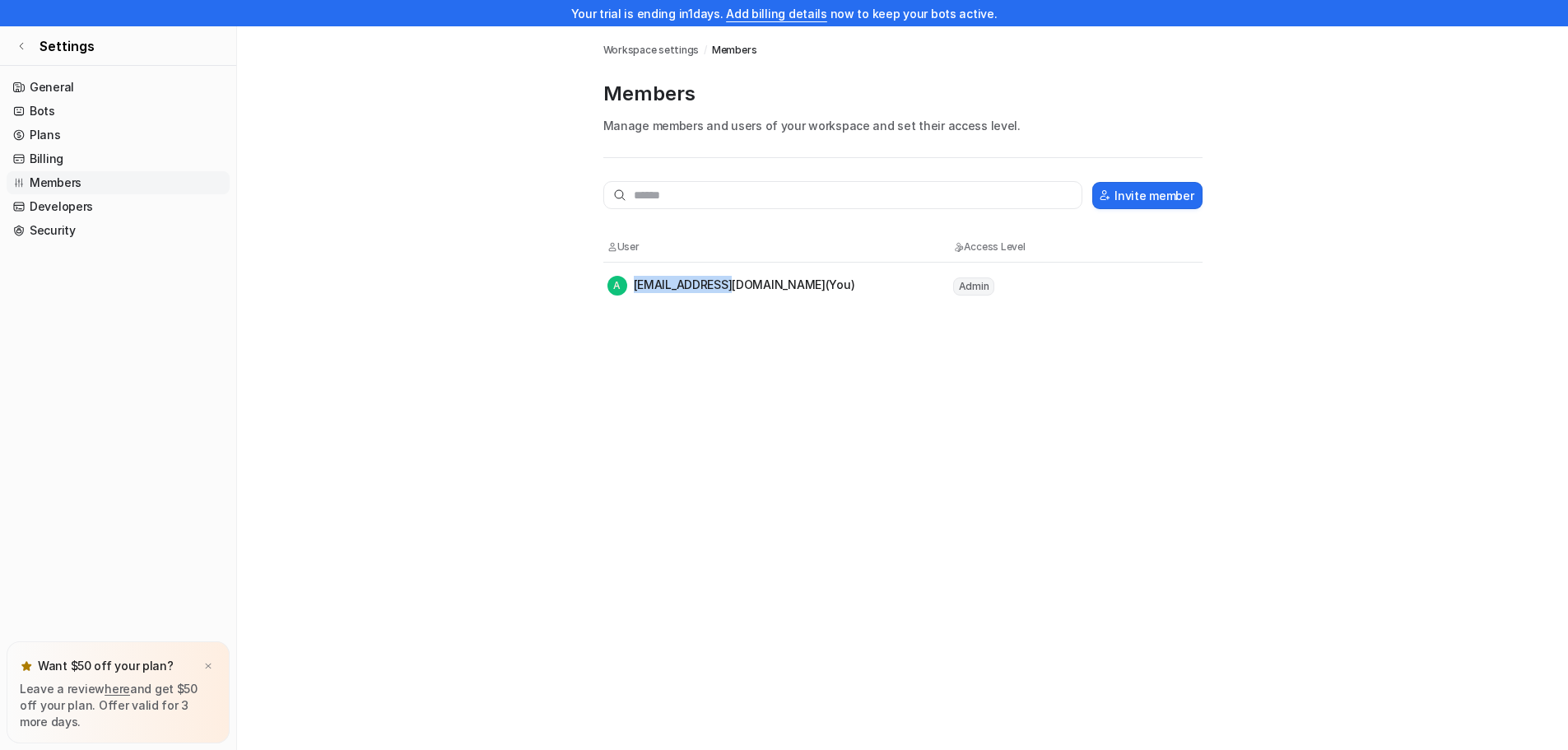
drag, startPoint x: 651, startPoint y: 287, endPoint x: 734, endPoint y: 286, distance: 83.0
click at [734, 286] on div "A [EMAIL_ADDRESS][DOMAIN_NAME] (You)" at bounding box center [732, 285] width 248 height 20
click at [44, 49] on span "Settings" at bounding box center [67, 45] width 55 height 20
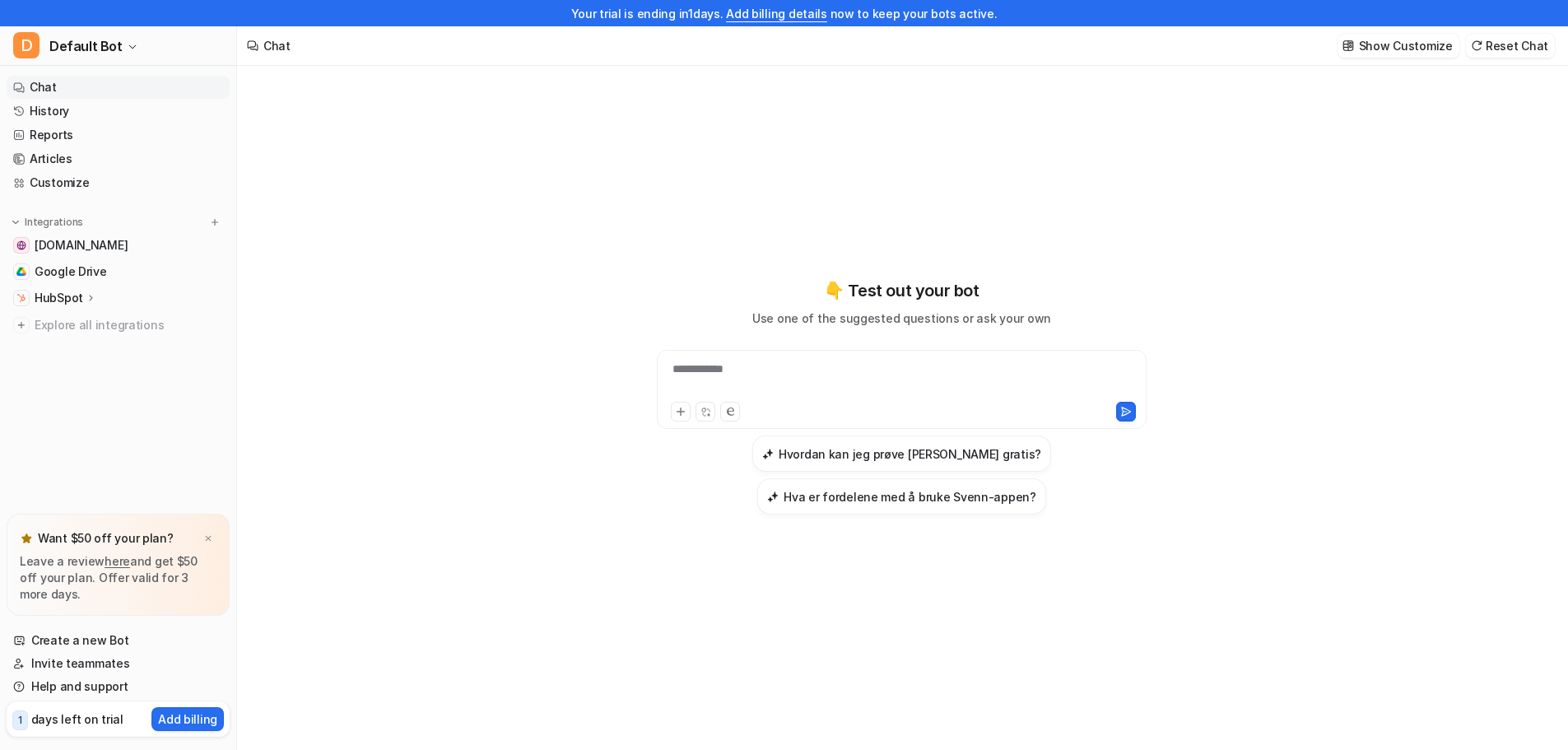
scroll to position [26, 0]
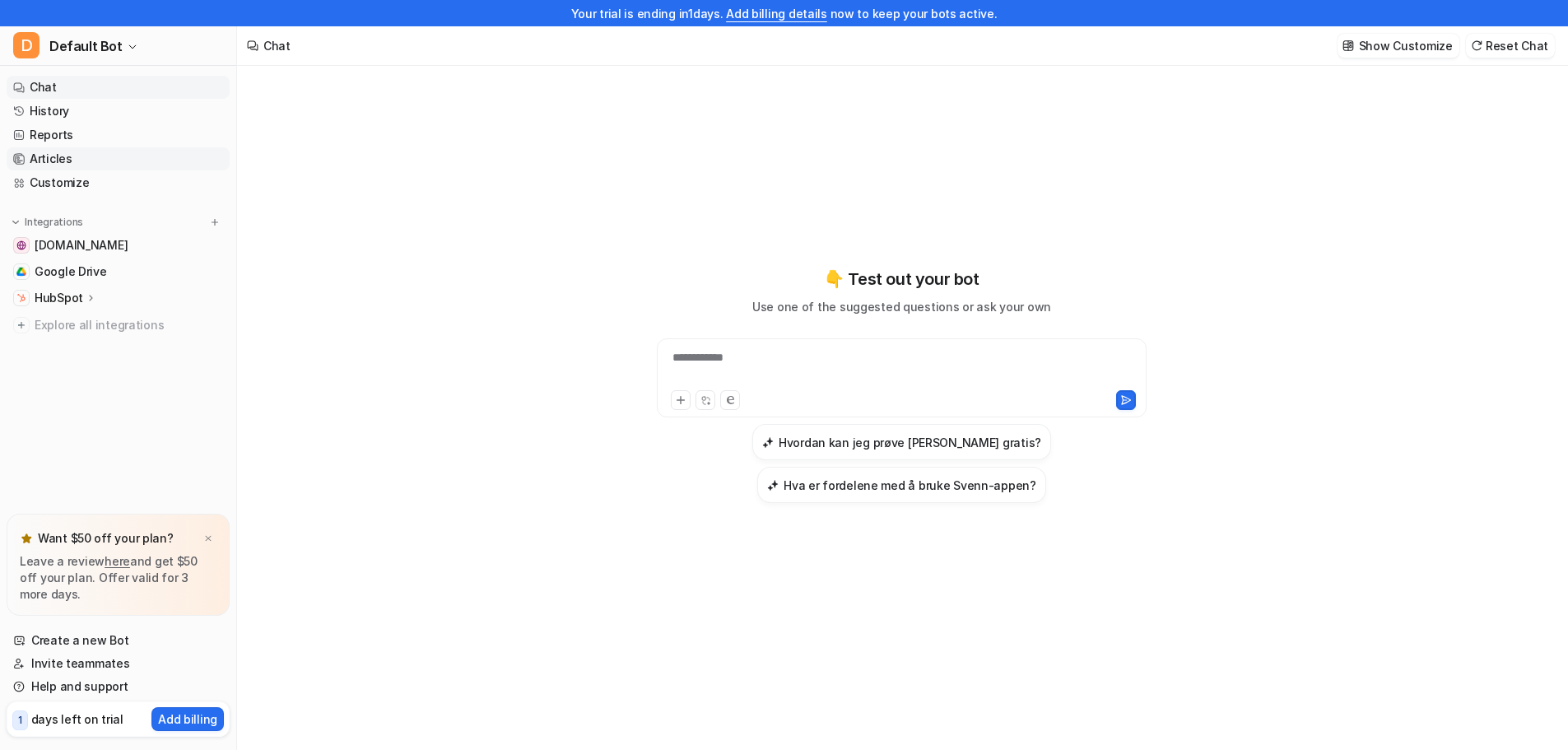
click at [38, 159] on link "Articles" at bounding box center [119, 159] width 223 height 23
